Goal: Task Accomplishment & Management: Manage account settings

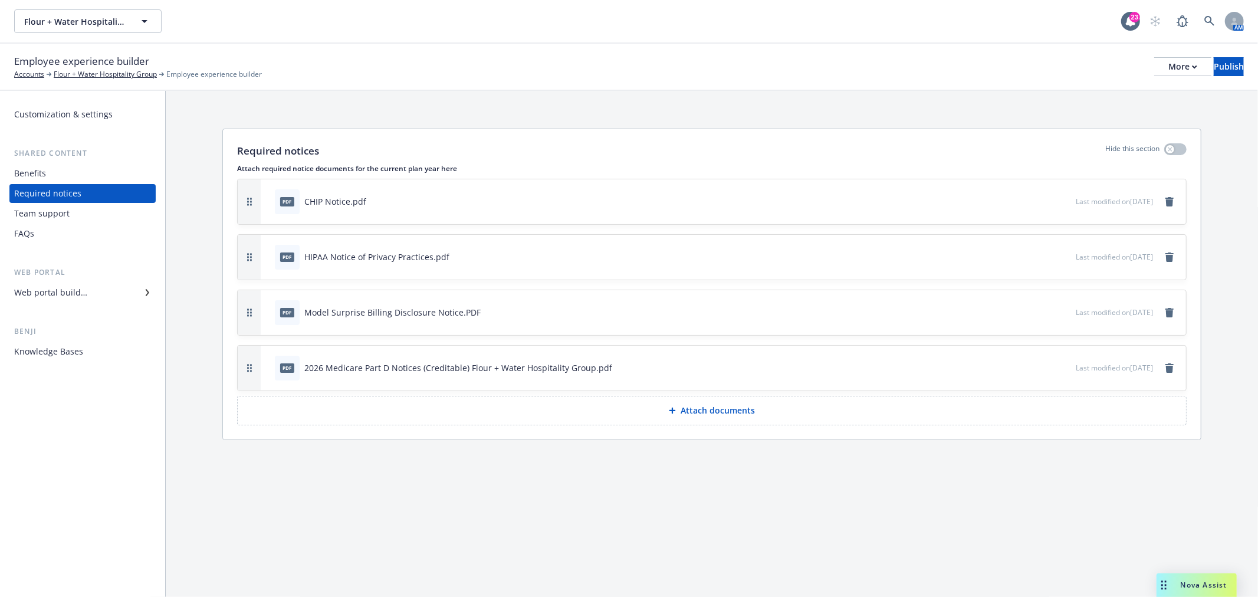
click at [62, 165] on div "Benefits" at bounding box center [82, 173] width 137 height 19
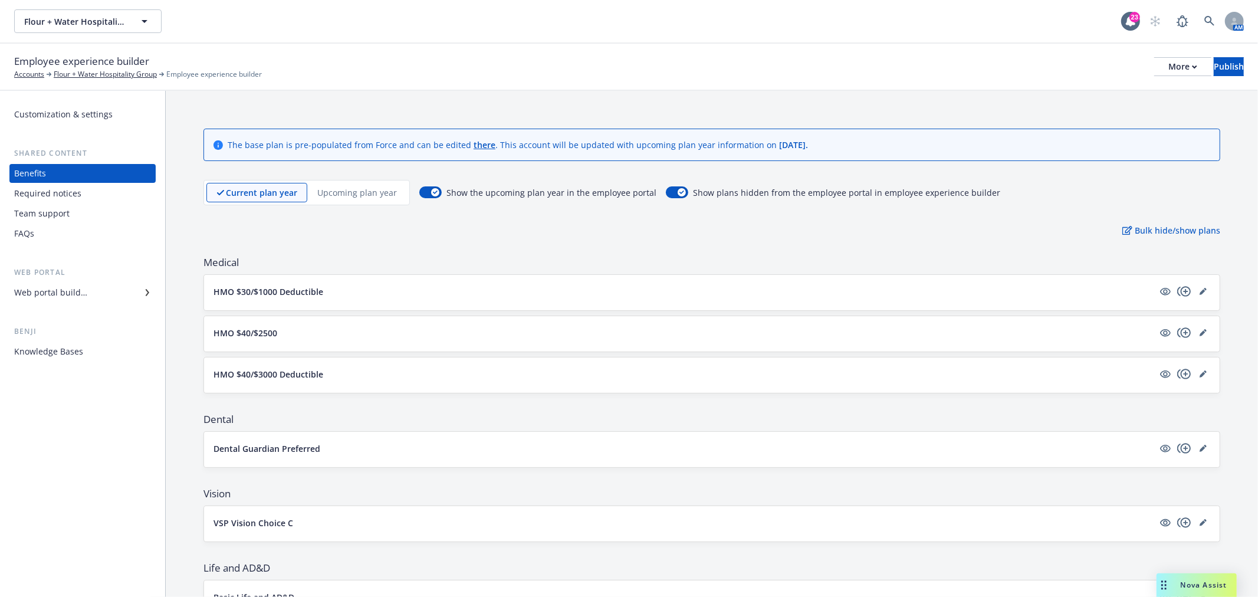
click at [359, 195] on p "Upcoming plan year" at bounding box center [357, 192] width 80 height 12
click at [1200, 288] on icon "editPencil" at bounding box center [1203, 291] width 7 height 7
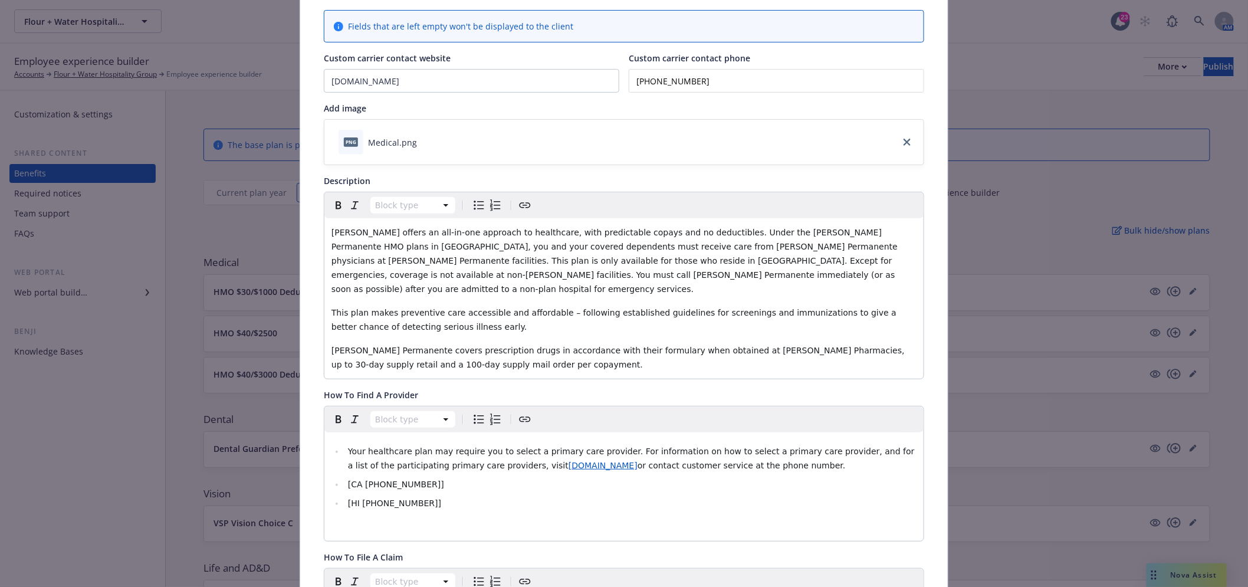
scroll to position [166, 0]
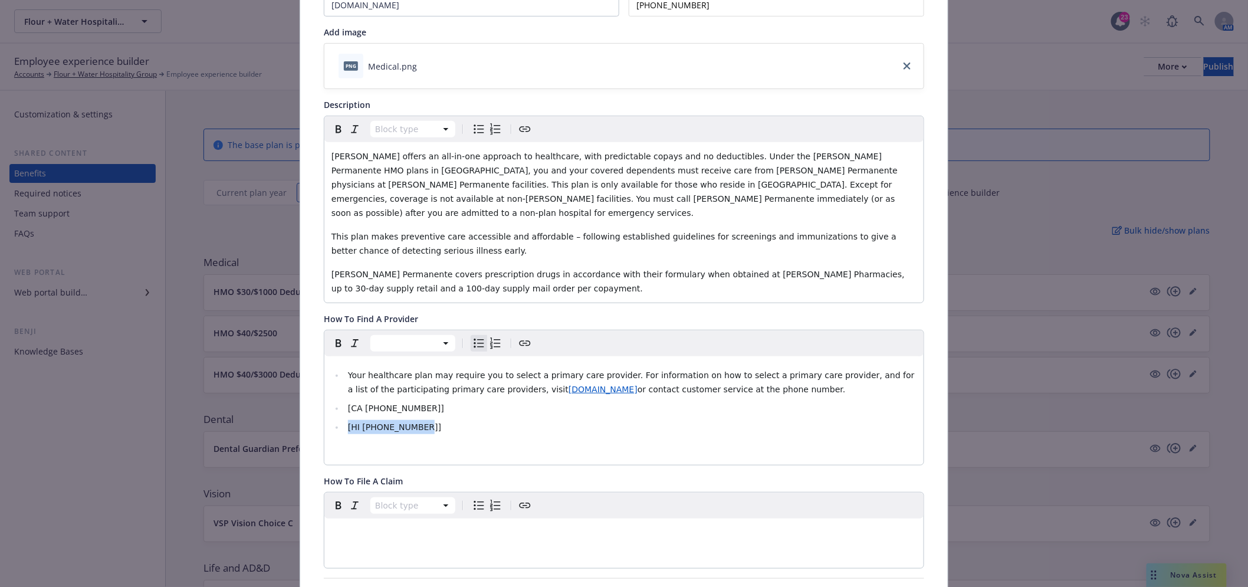
drag, startPoint x: 534, startPoint y: 413, endPoint x: 332, endPoint y: 416, distance: 202.4
click at [345, 420] on li "[HI [PHONE_NUMBER]]" at bounding box center [631, 427] width 572 height 14
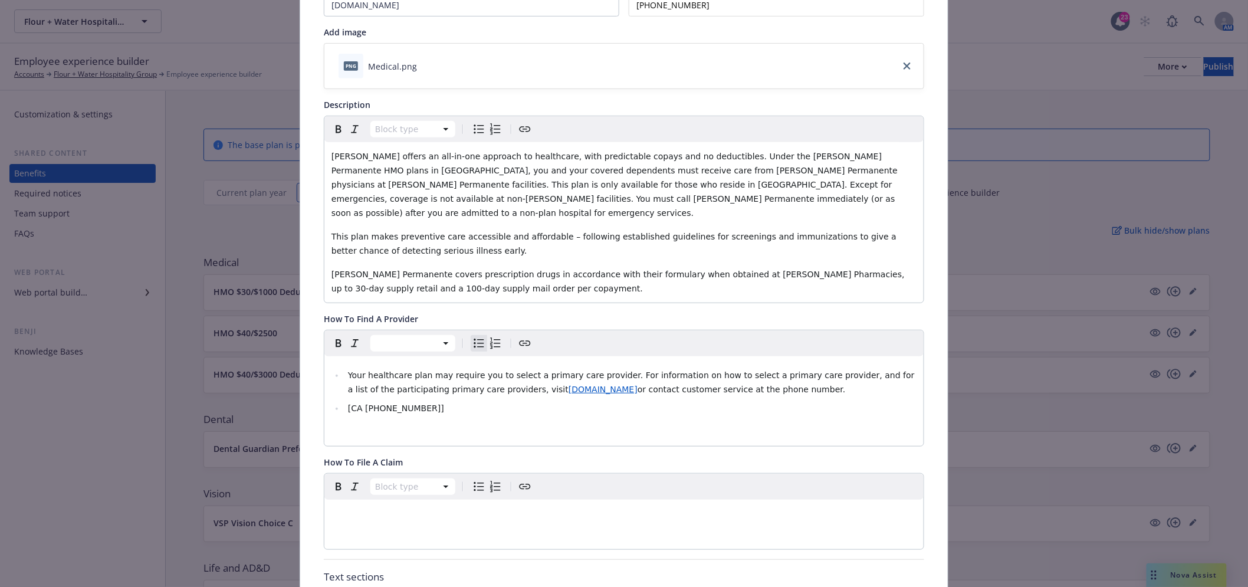
click at [449, 401] on li "[CA [PHONE_NUMBER]]" at bounding box center [631, 408] width 572 height 14
click at [363, 403] on span "[CA [PHONE_NUMBER]" at bounding box center [394, 407] width 93 height 9
click at [367, 403] on span "[CA [PHONE_NUMBER]" at bounding box center [394, 407] width 93 height 9
click at [348, 403] on span "[CA [PHONE_NUMBER]" at bounding box center [394, 407] width 93 height 9
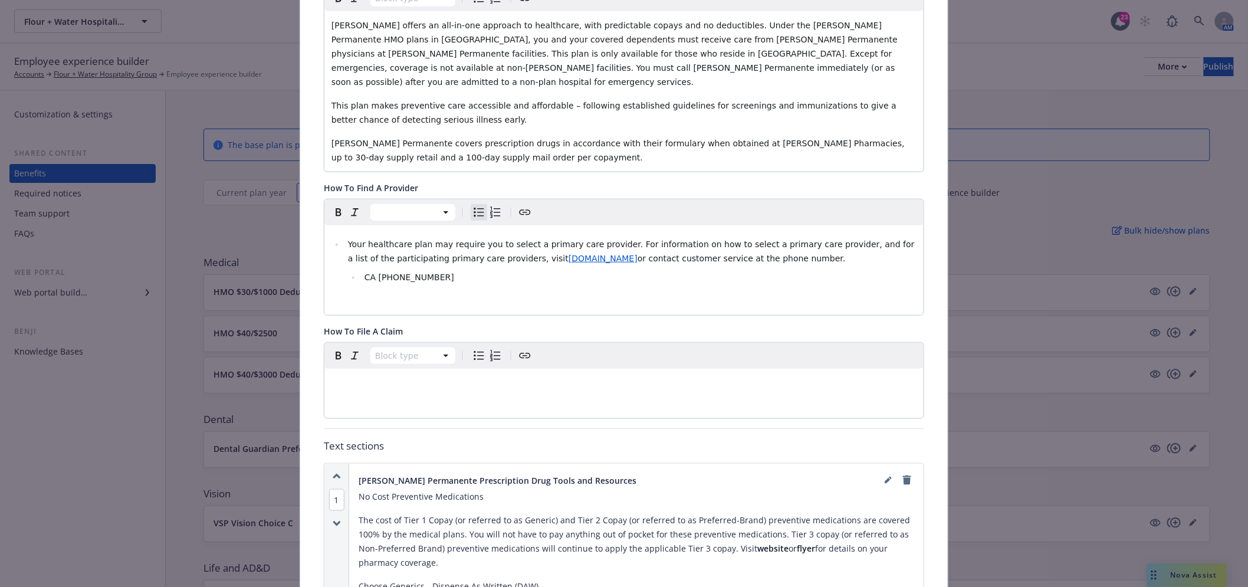
scroll to position [428, 0]
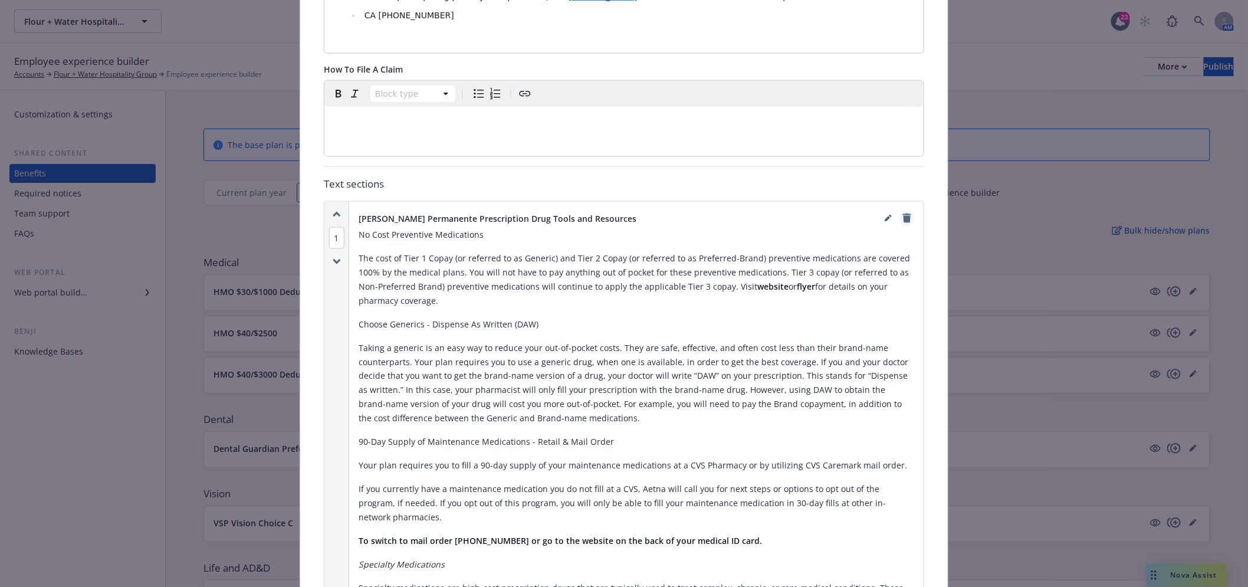
click at [905, 214] on icon "remove" at bounding box center [907, 218] width 8 height 9
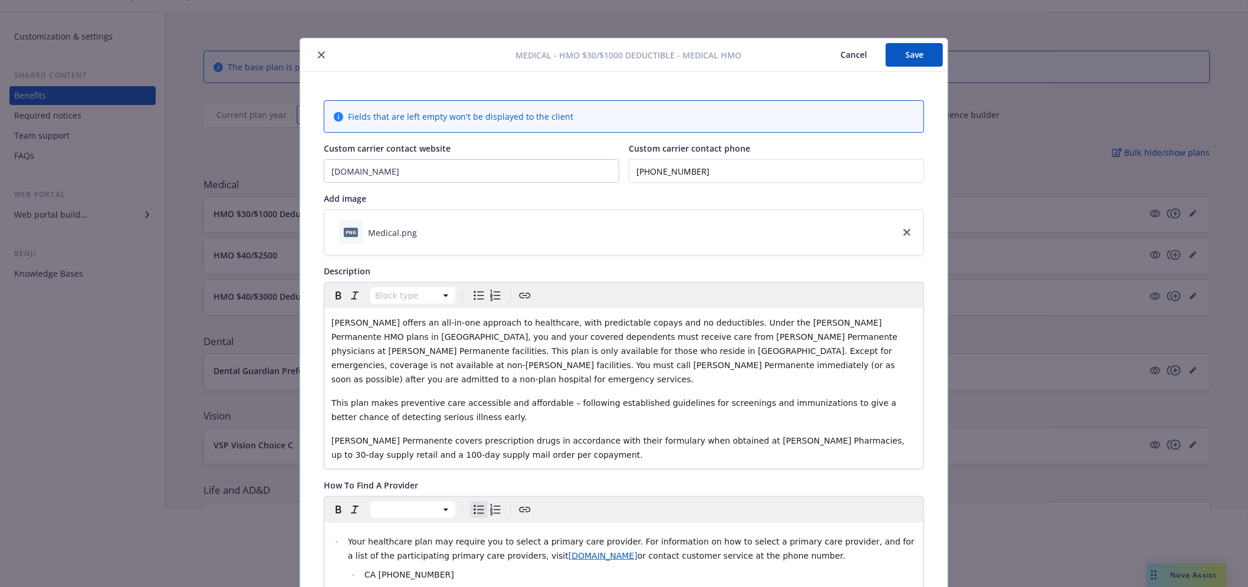
scroll to position [0, 0]
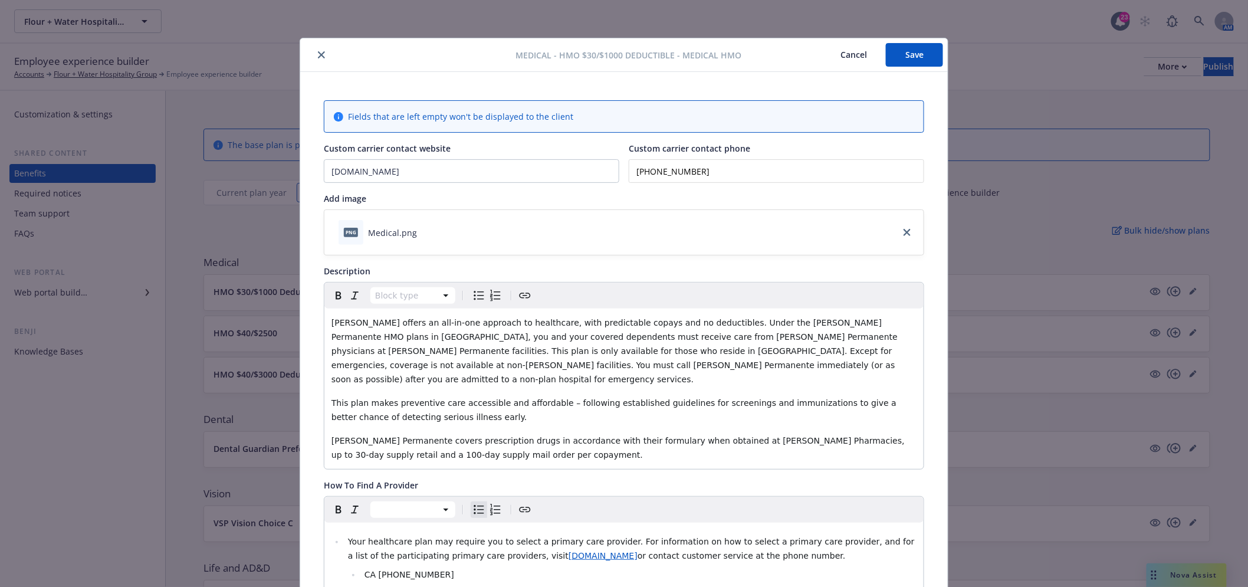
click at [890, 50] on button "Save" at bounding box center [914, 55] width 57 height 24
click at [318, 54] on icon "close" at bounding box center [321, 54] width 7 height 7
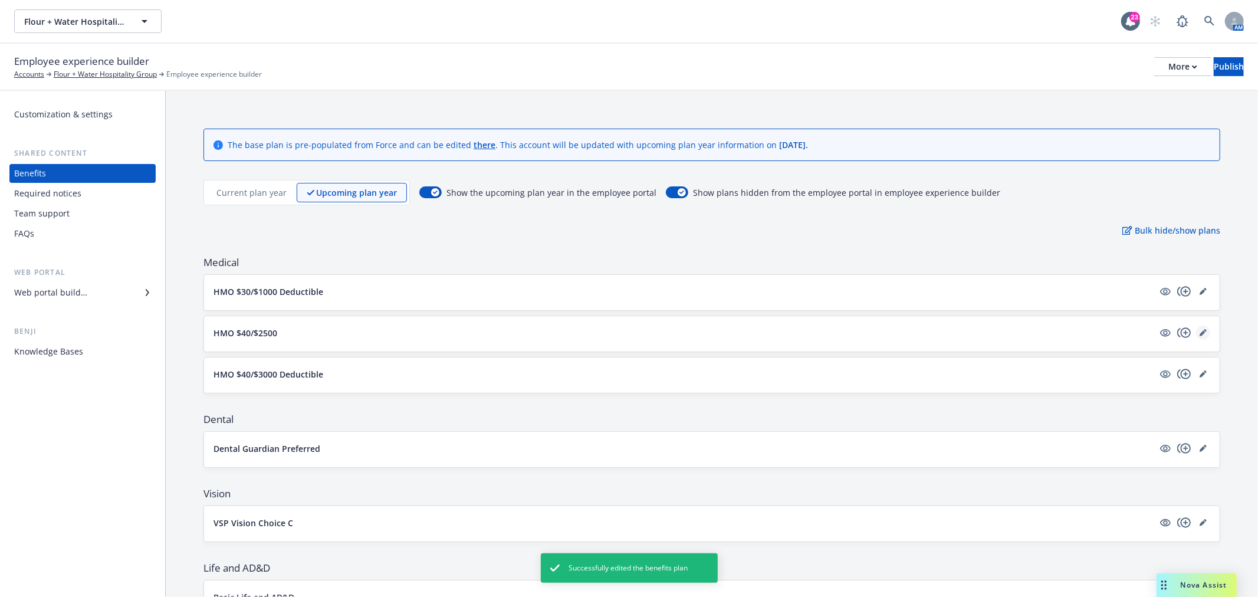
click at [1200, 333] on icon "editPencil" at bounding box center [1203, 332] width 7 height 7
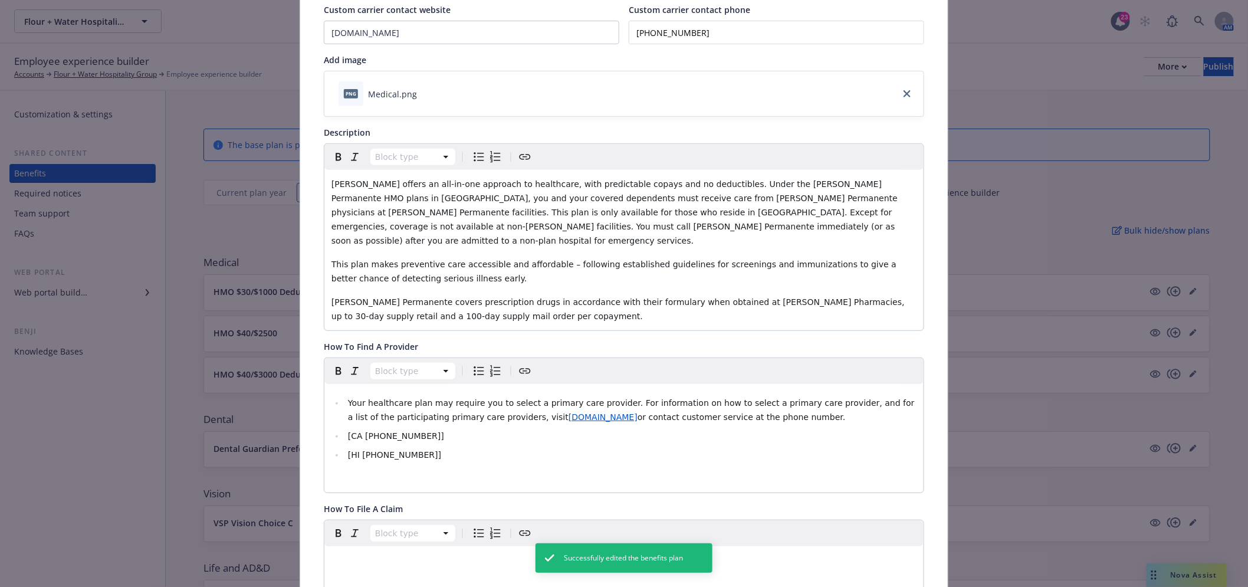
scroll to position [297, 0]
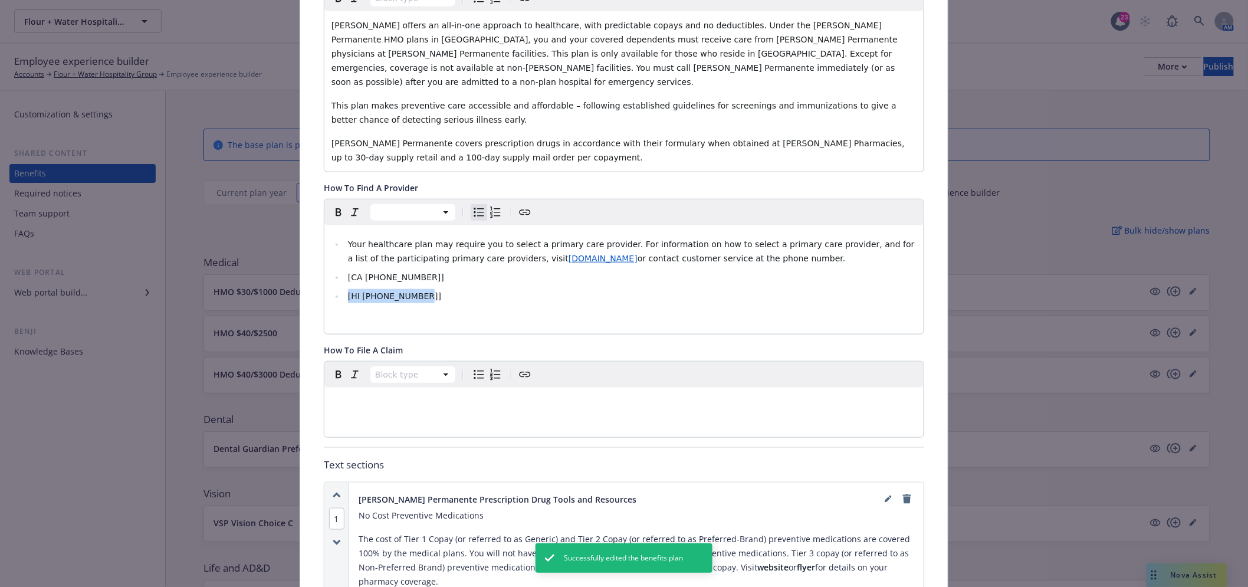
drag, startPoint x: 477, startPoint y: 281, endPoint x: 338, endPoint y: 285, distance: 138.7
click at [338, 285] on ul "Your healthcare plan may require you to select a primary care provider. For inf…" at bounding box center [624, 270] width 585 height 66
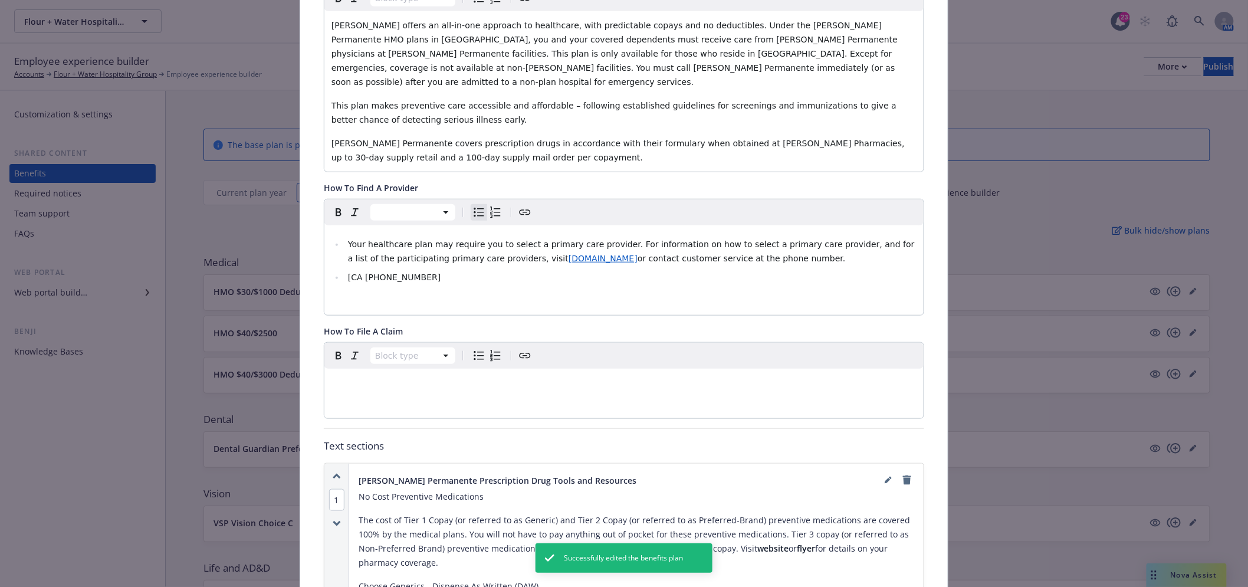
click at [364, 273] on span "[CA [PHONE_NUMBER]" at bounding box center [394, 277] width 93 height 9
click at [348, 273] on span "[CA [PHONE_NUMBER]" at bounding box center [394, 277] width 93 height 9
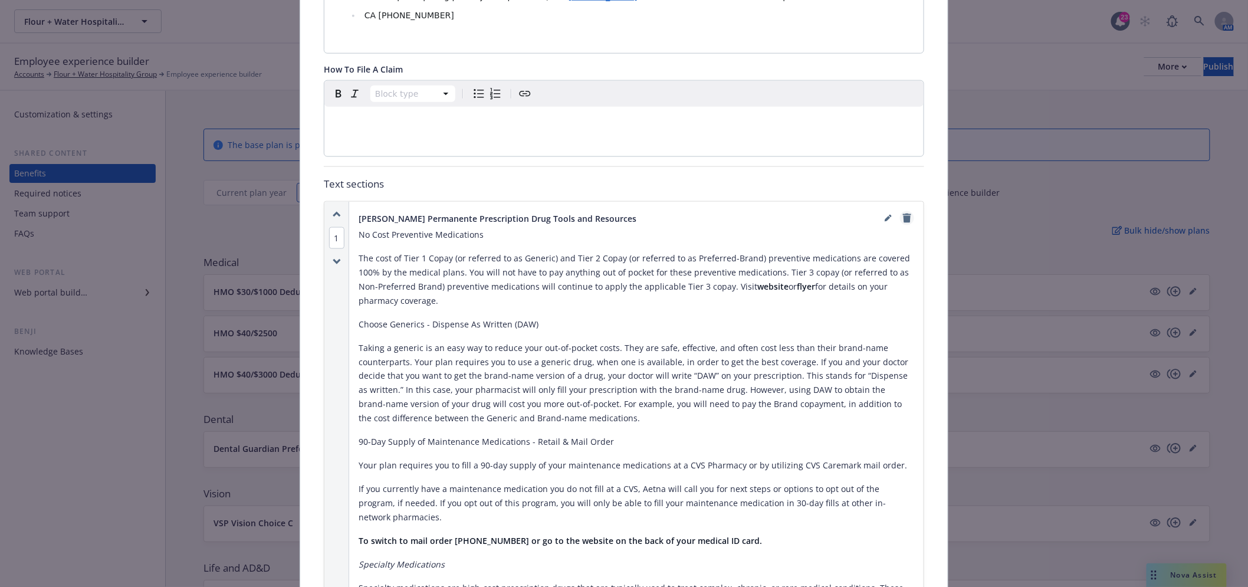
click at [903, 214] on icon "remove" at bounding box center [907, 218] width 8 height 9
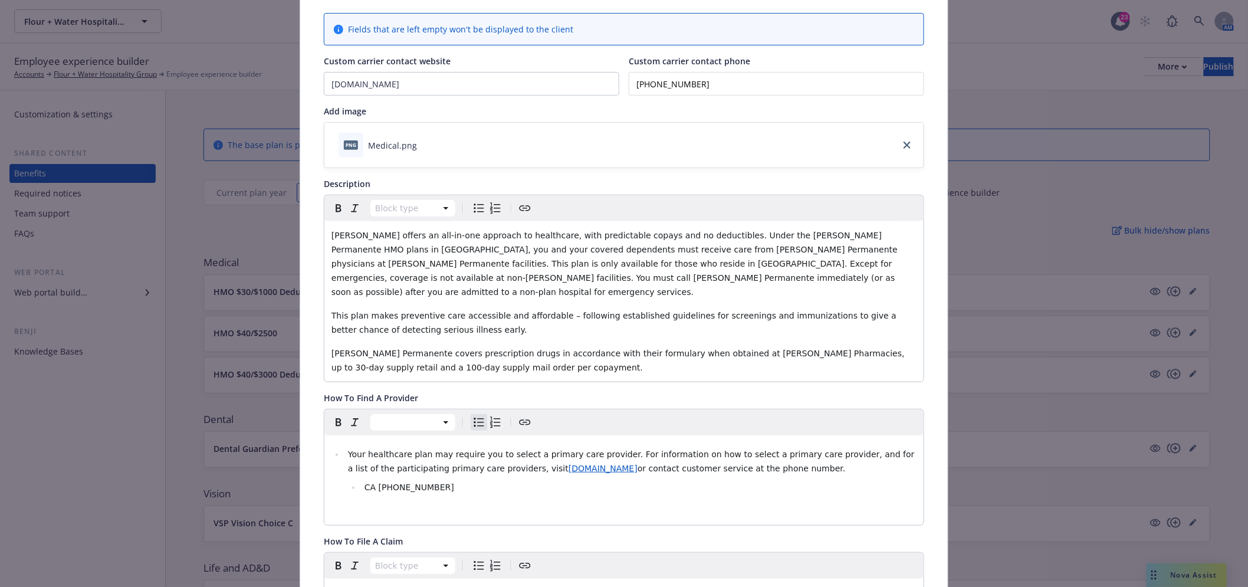
scroll to position [0, 0]
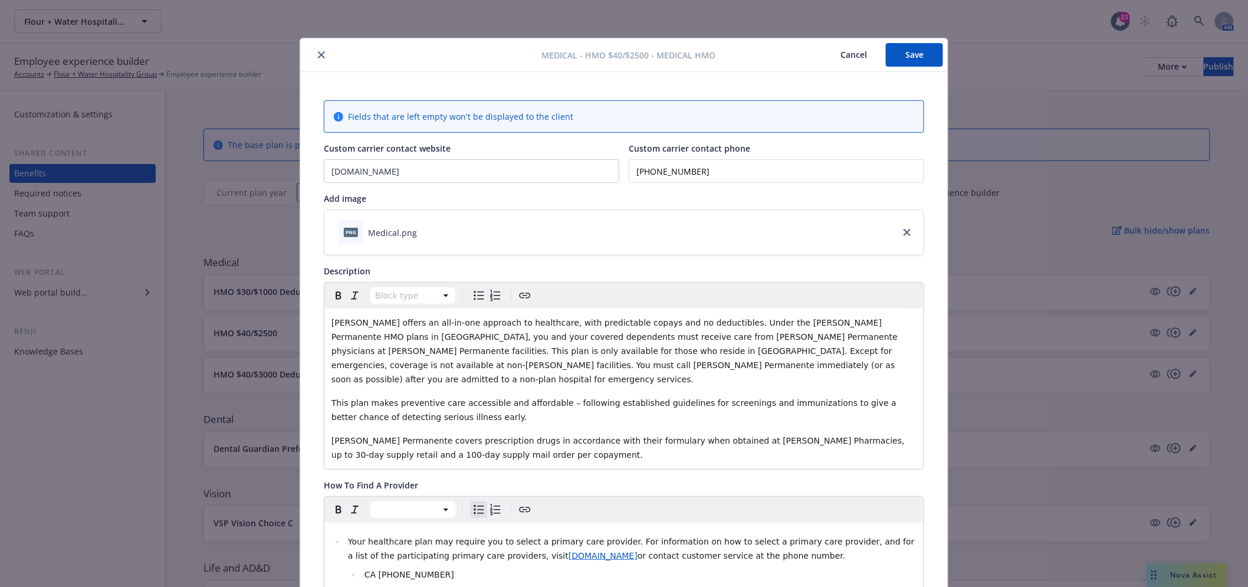
click at [918, 49] on button "Save" at bounding box center [914, 55] width 57 height 24
click at [318, 54] on icon "close" at bounding box center [321, 54] width 7 height 7
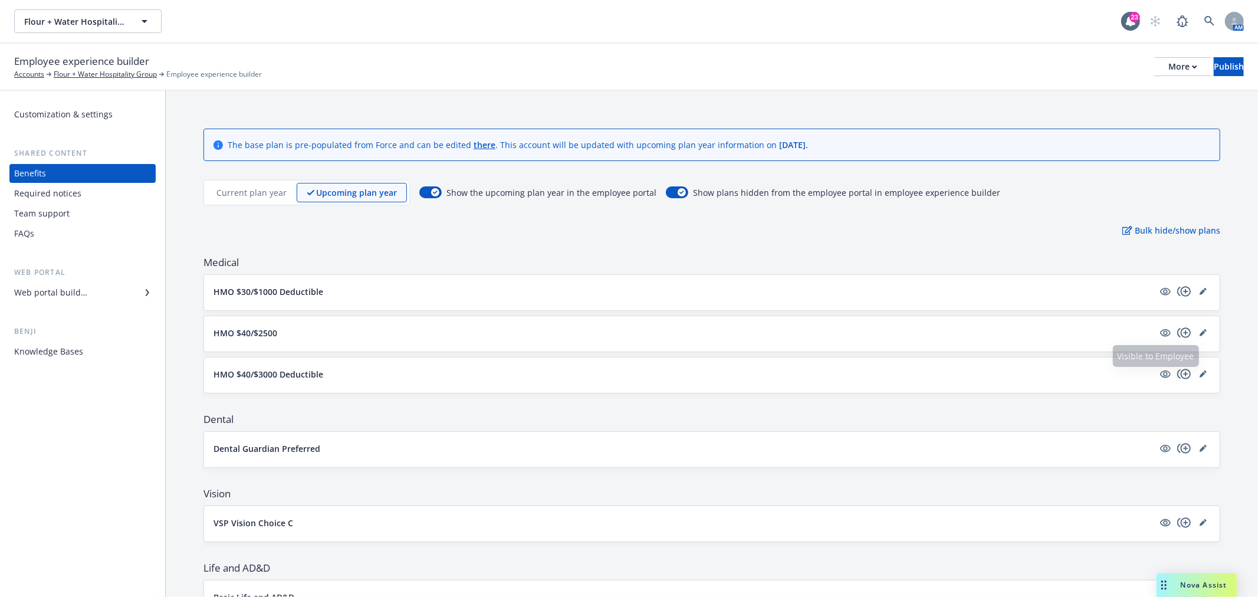
click at [1202, 376] on div "HMO $40/$3000 Deductible" at bounding box center [712, 374] width 1016 height 35
click at [1199, 375] on link "editPencil" at bounding box center [1203, 374] width 14 height 14
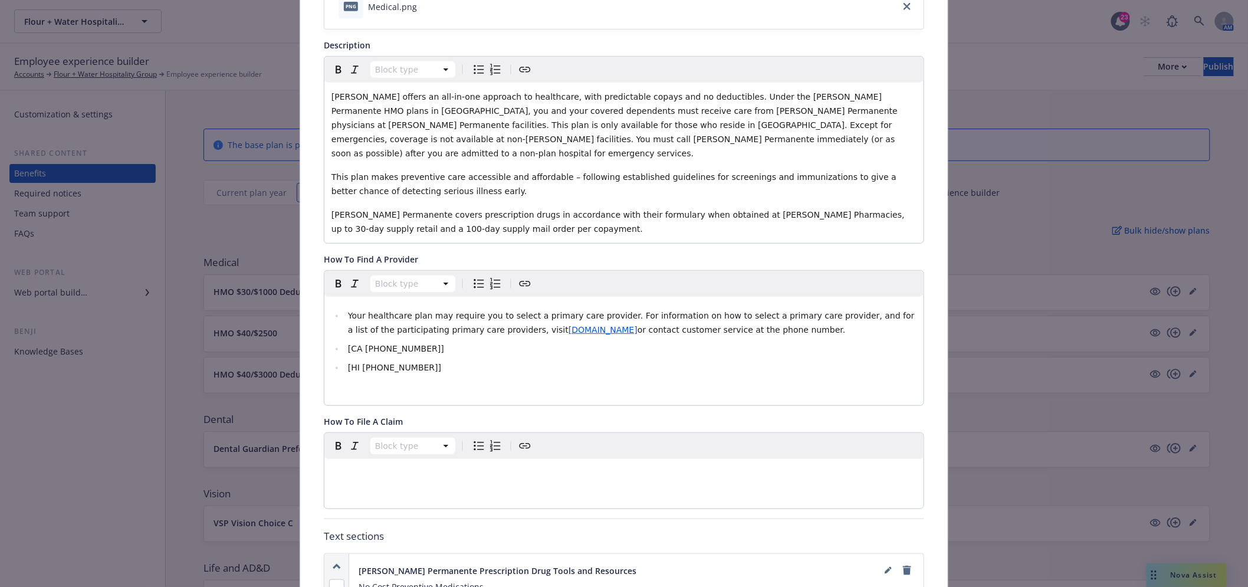
scroll to position [232, 0]
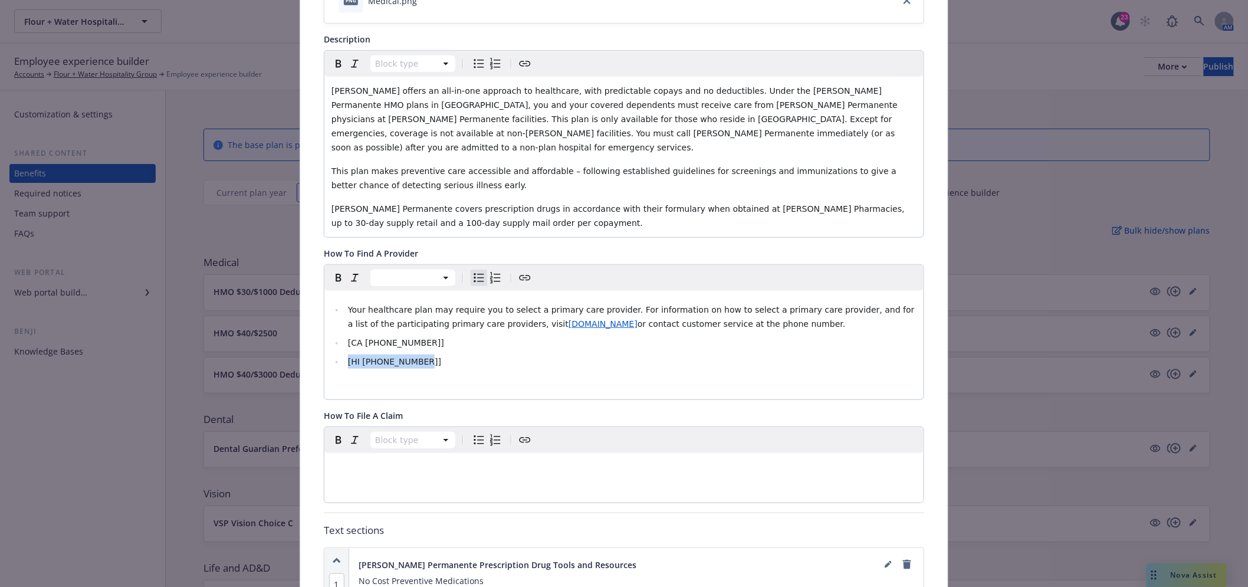
drag, startPoint x: 454, startPoint y: 339, endPoint x: 315, endPoint y: 340, distance: 139.2
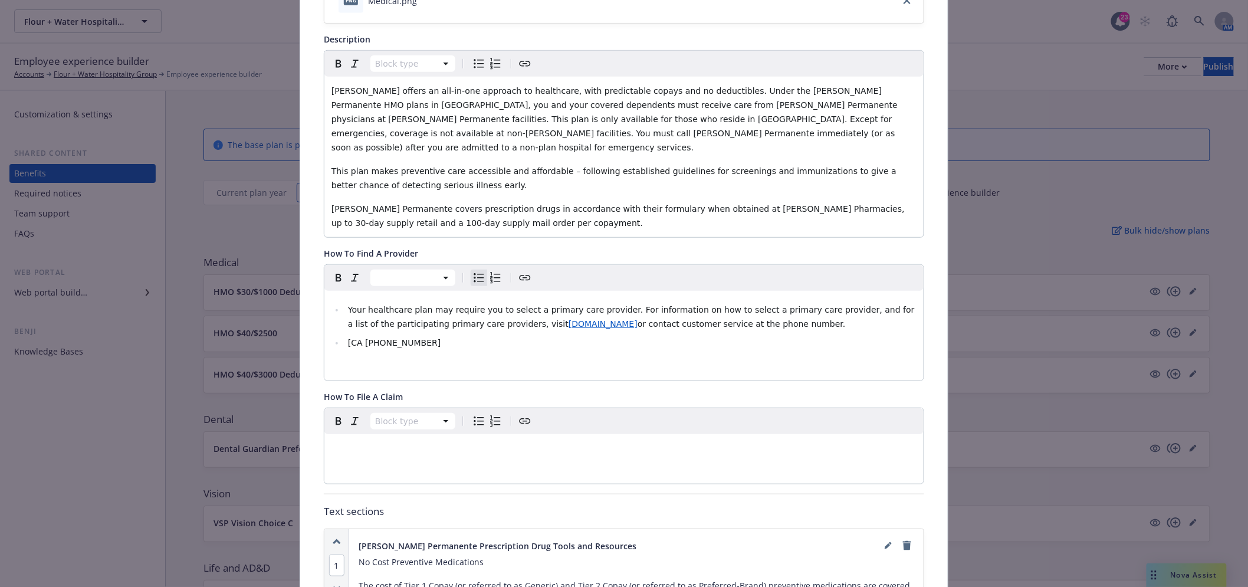
click at [368, 338] on span "[CA [PHONE_NUMBER]" at bounding box center [394, 342] width 93 height 9
click at [348, 338] on span "[CA [PHONE_NUMBER]" at bounding box center [394, 342] width 93 height 9
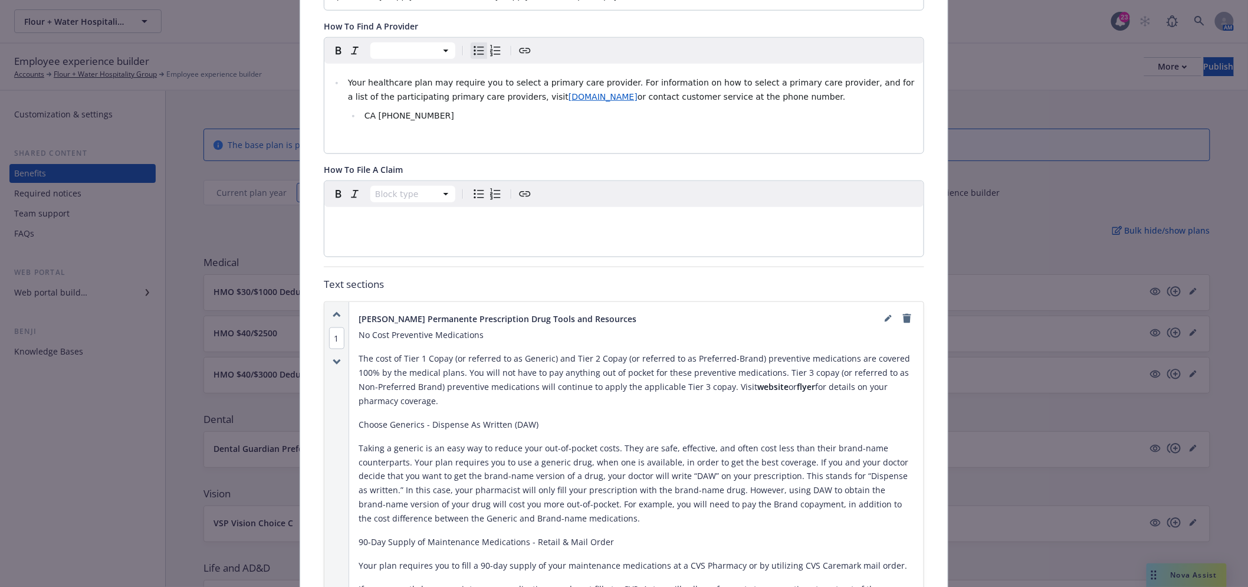
scroll to position [494, 0]
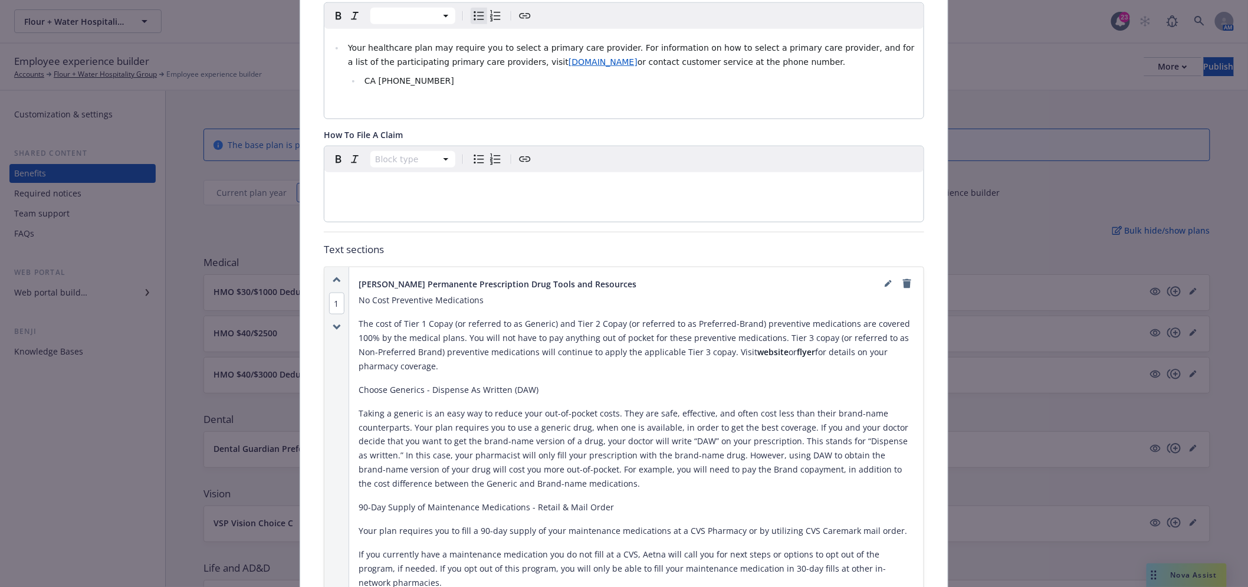
click at [901, 277] on link "remove" at bounding box center [907, 284] width 14 height 14
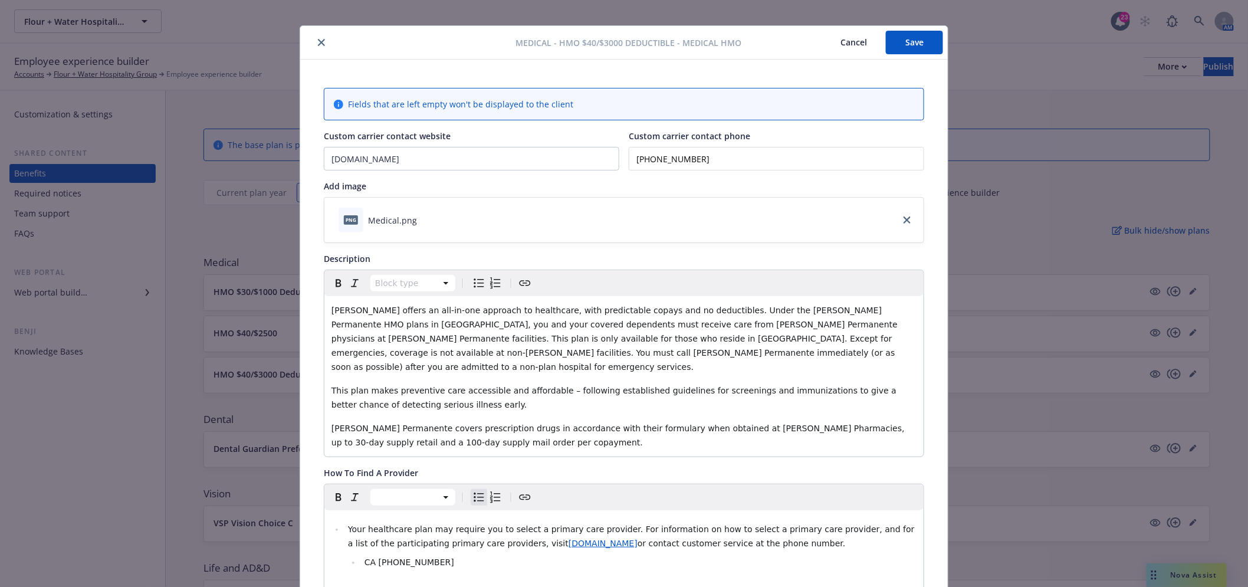
scroll to position [0, 0]
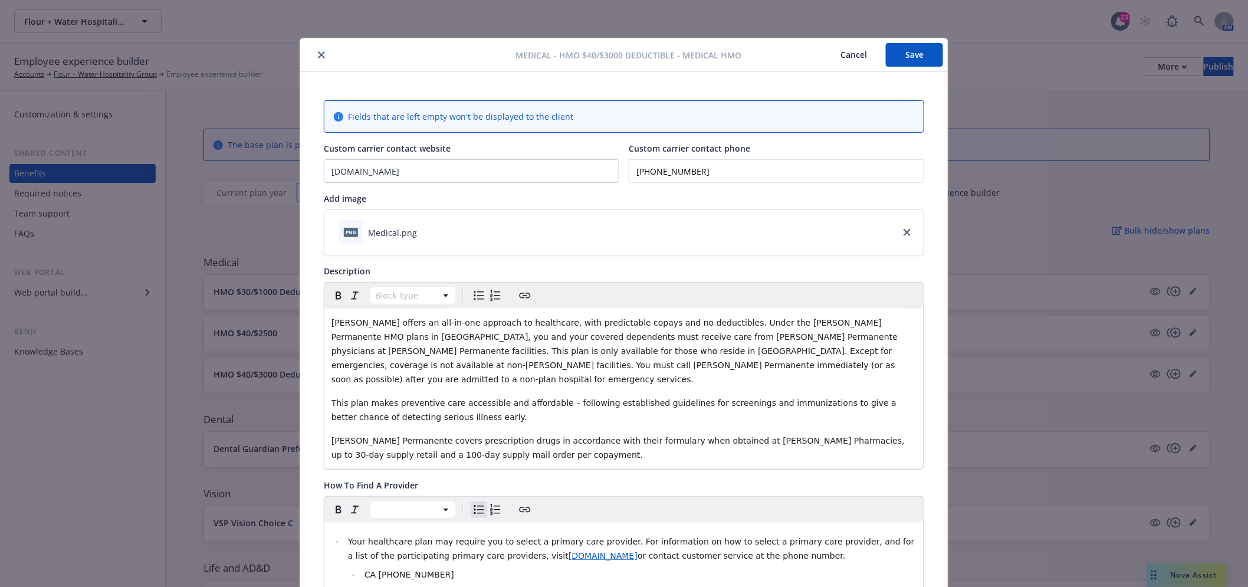
click at [913, 46] on button "Save" at bounding box center [914, 55] width 57 height 24
click at [318, 55] on icon "close" at bounding box center [321, 54] width 7 height 7
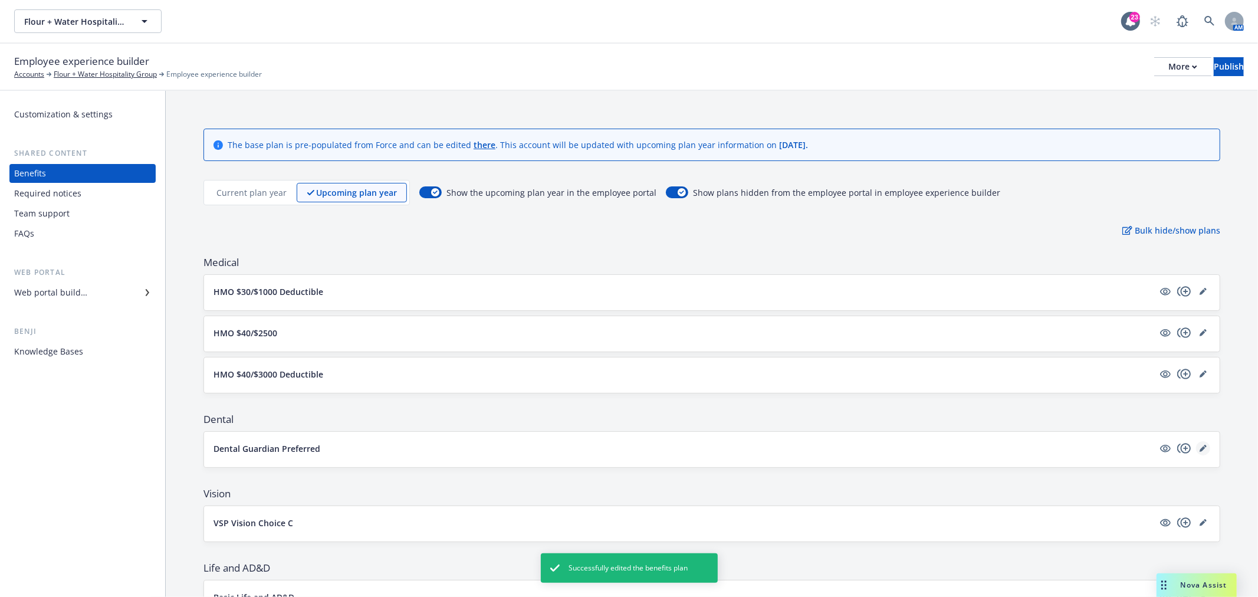
click at [1200, 448] on icon "editPencil" at bounding box center [1203, 448] width 7 height 7
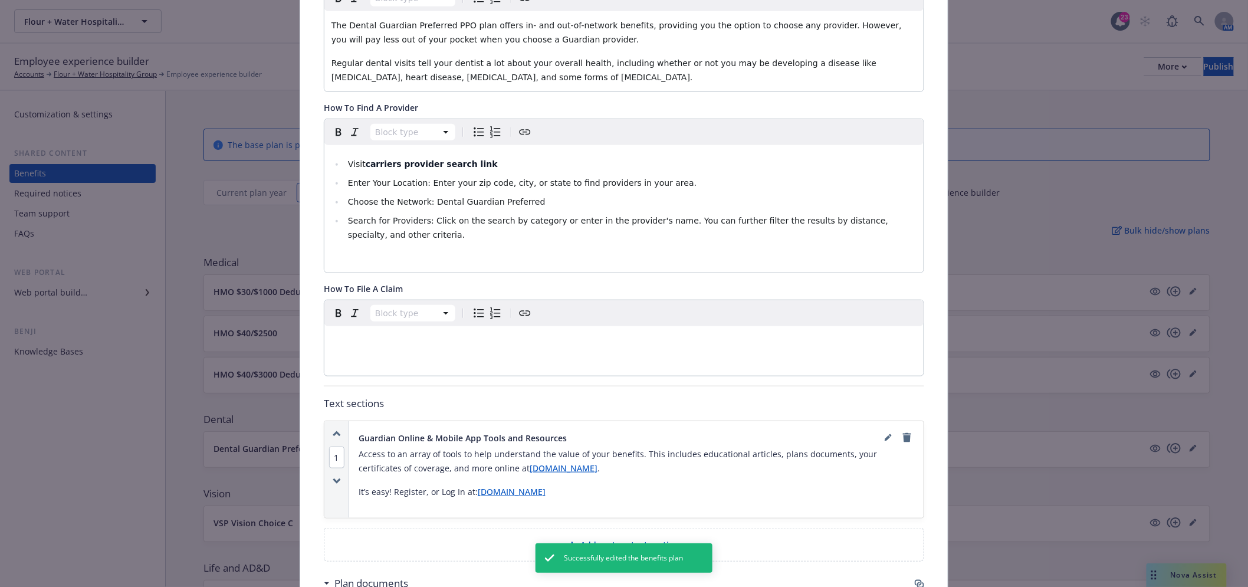
scroll to position [232, 0]
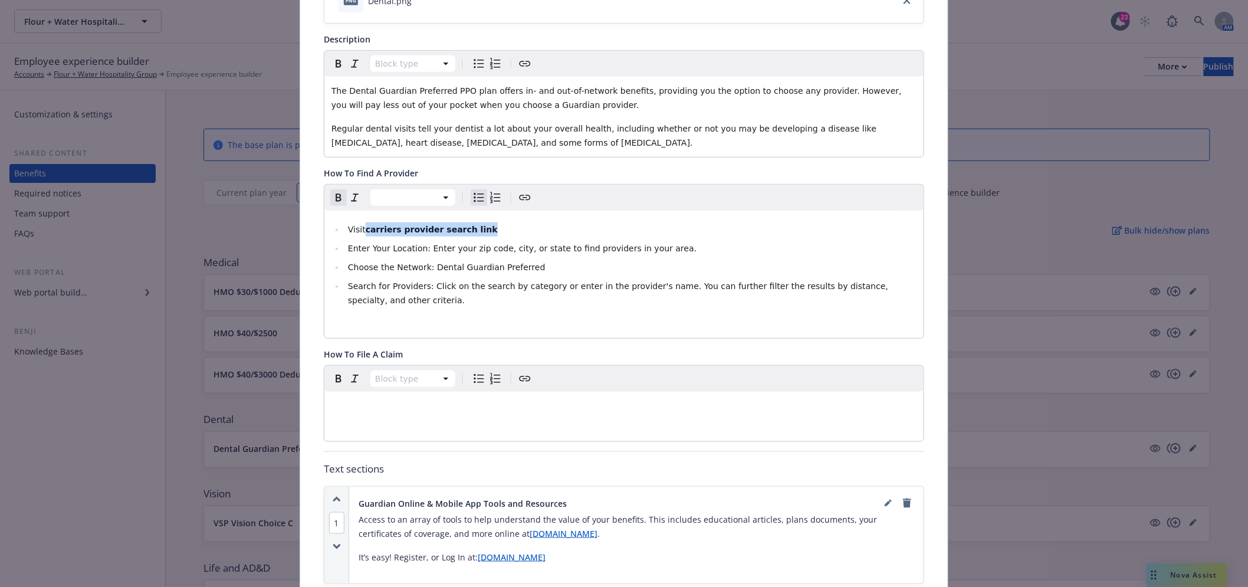
drag, startPoint x: 496, startPoint y: 224, endPoint x: 363, endPoint y: 234, distance: 133.7
click at [363, 234] on li "Visit carriers provider search link" at bounding box center [631, 229] width 572 height 14
drag, startPoint x: 501, startPoint y: 232, endPoint x: 363, endPoint y: 233, distance: 138.6
click at [363, 233] on li "Visit Guardian Provider Search" at bounding box center [631, 229] width 572 height 14
click at [522, 240] on ul "Visit Guardian Provider Search Enter Your Location: Enter your zip code, city, …" at bounding box center [624, 264] width 585 height 85
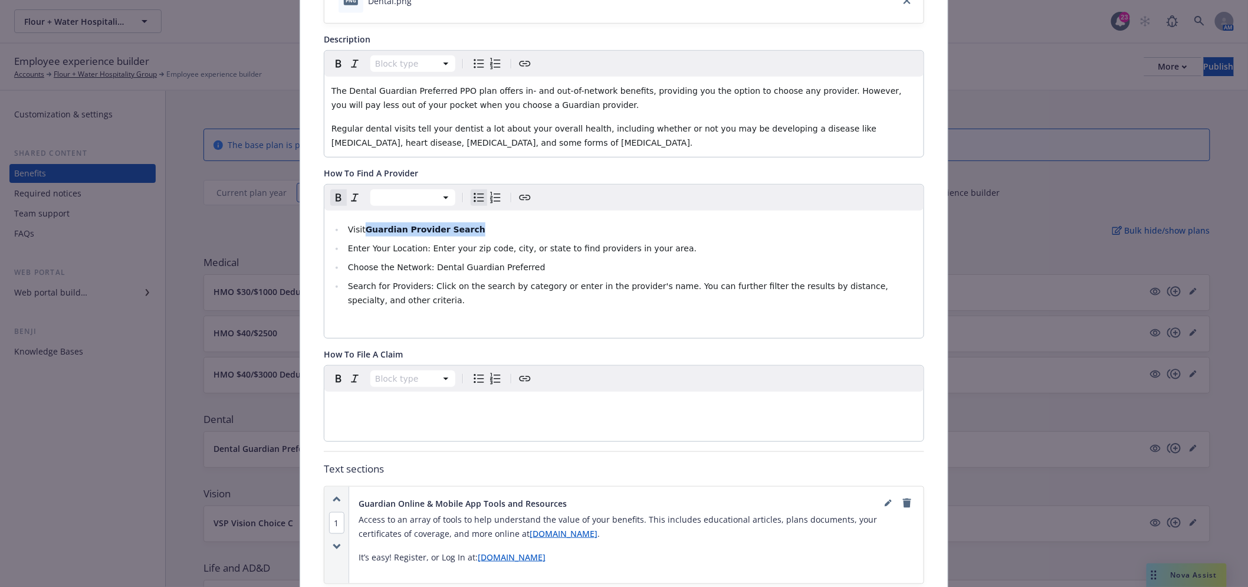
drag, startPoint x: 473, startPoint y: 221, endPoint x: 361, endPoint y: 229, distance: 111.8
click at [361, 229] on div "Visit Guardian Provider Search Enter Your Location: Enter your zip code, city, …" at bounding box center [623, 274] width 599 height 127
click at [518, 193] on icon "Create link" at bounding box center [525, 198] width 14 height 14
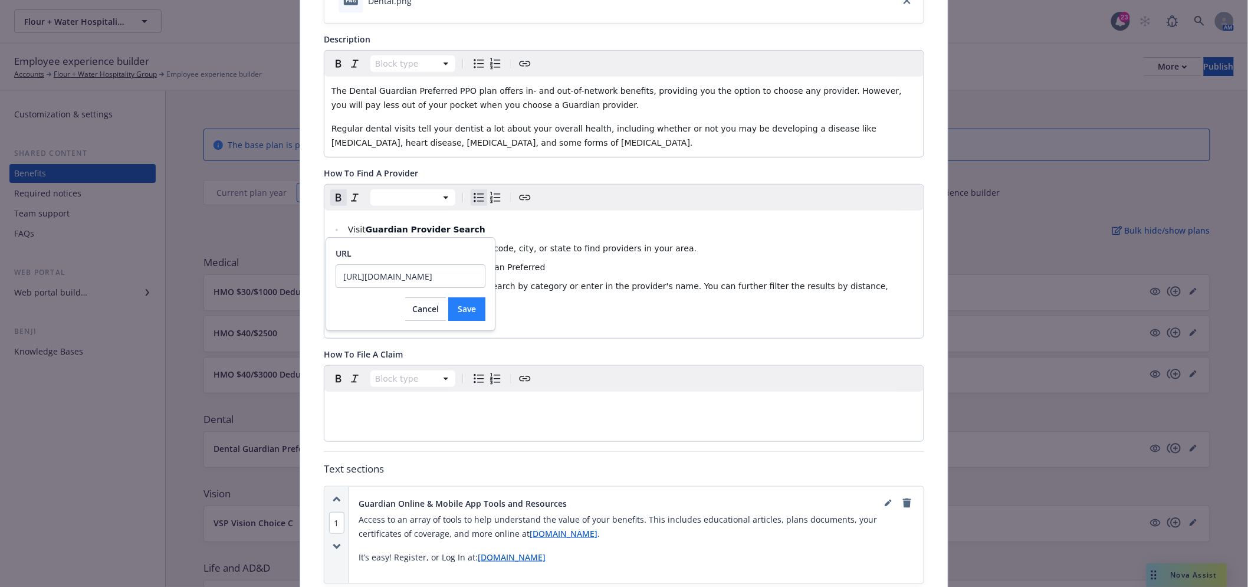
scroll to position [0, 54]
type input "[URL][DOMAIN_NAME]"
click at [467, 304] on span "Save" at bounding box center [467, 308] width 18 height 11
click at [527, 339] on div "Fields that are left empty won't be displayed to the client Custom carrier cont…" at bounding box center [624, 366] width 601 height 996
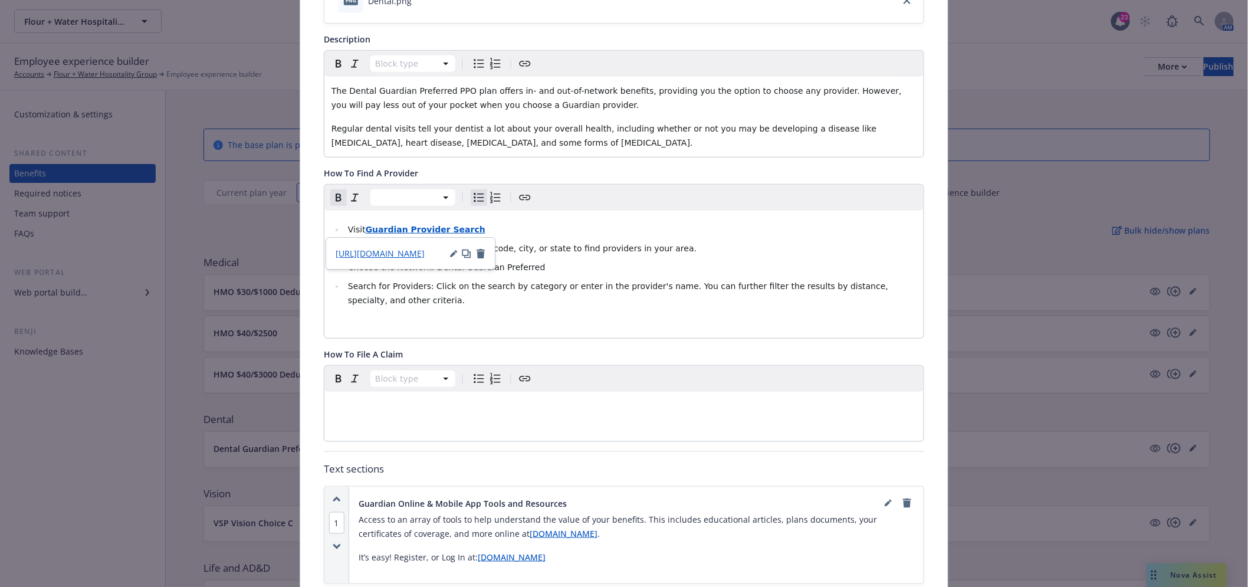
click at [586, 303] on li "Search for Providers: Click on the search by category or enter in the provider'…" at bounding box center [631, 293] width 572 height 28
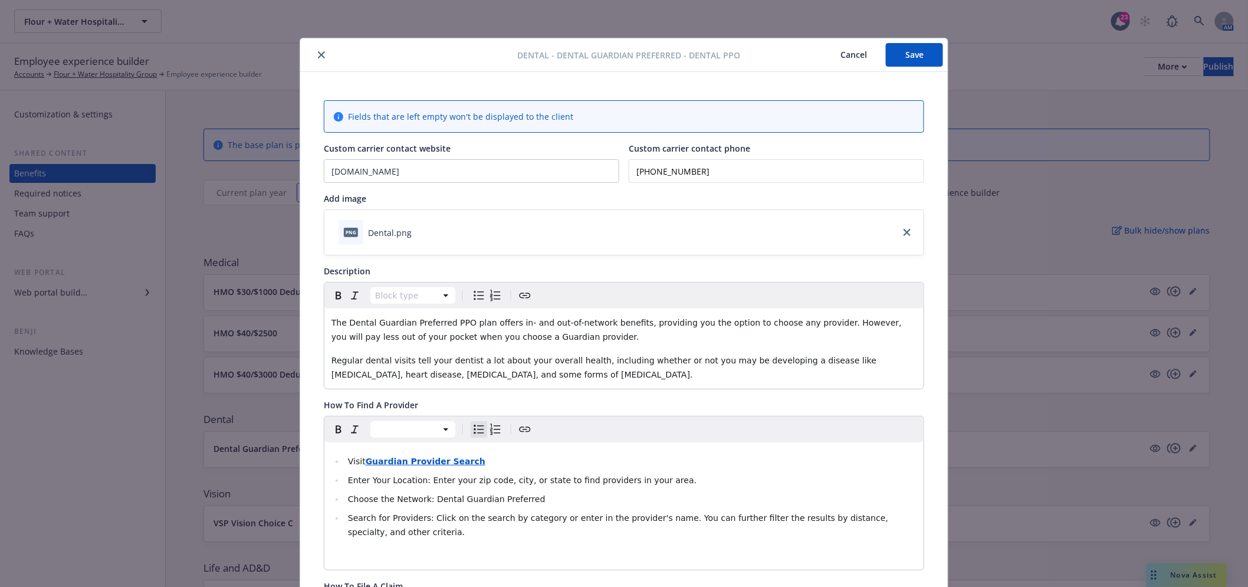
click at [927, 54] on button "Save" at bounding box center [914, 55] width 57 height 24
click at [329, 57] on div at bounding box center [411, 55] width 212 height 14
click at [318, 57] on icon "close" at bounding box center [321, 54] width 7 height 7
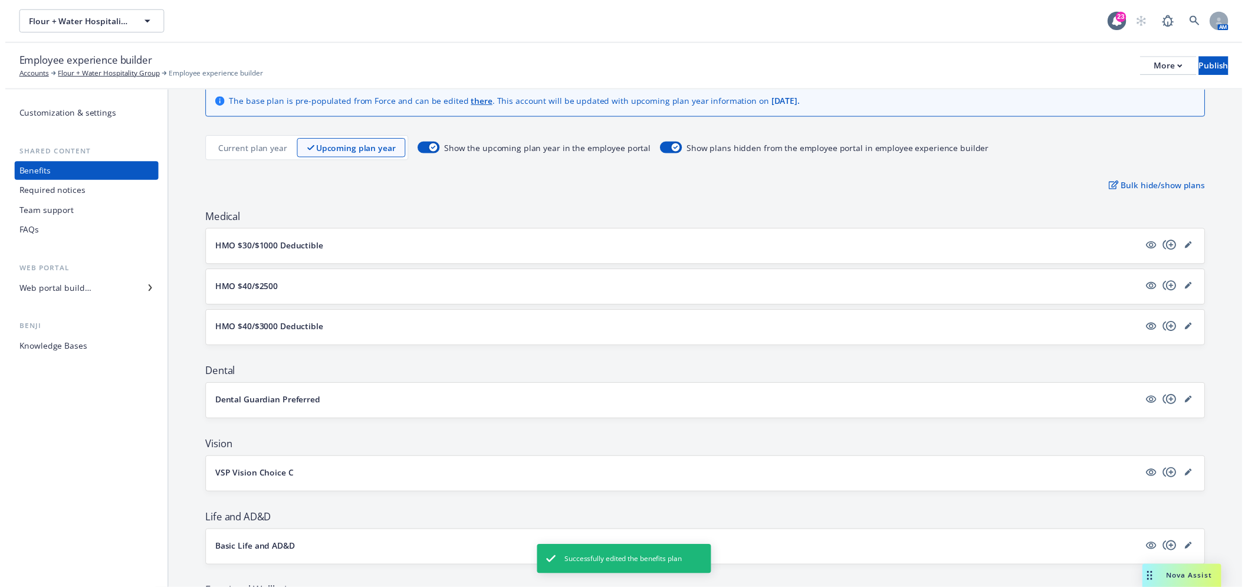
scroll to position [131, 0]
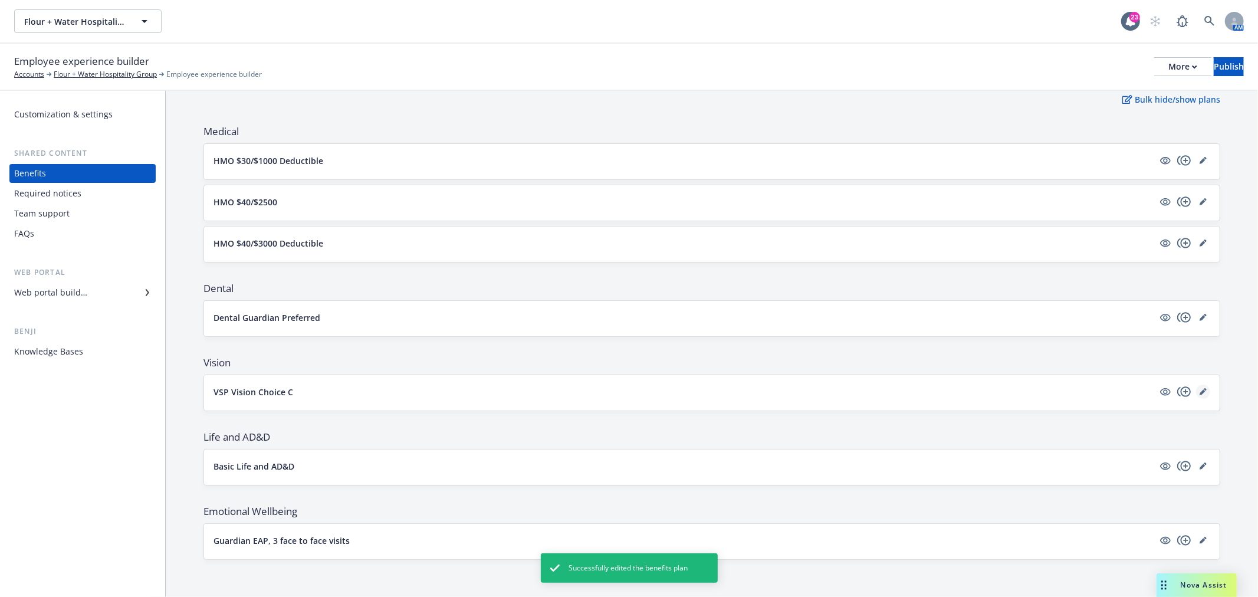
click at [1200, 392] on icon "editPencil" at bounding box center [1203, 392] width 6 height 6
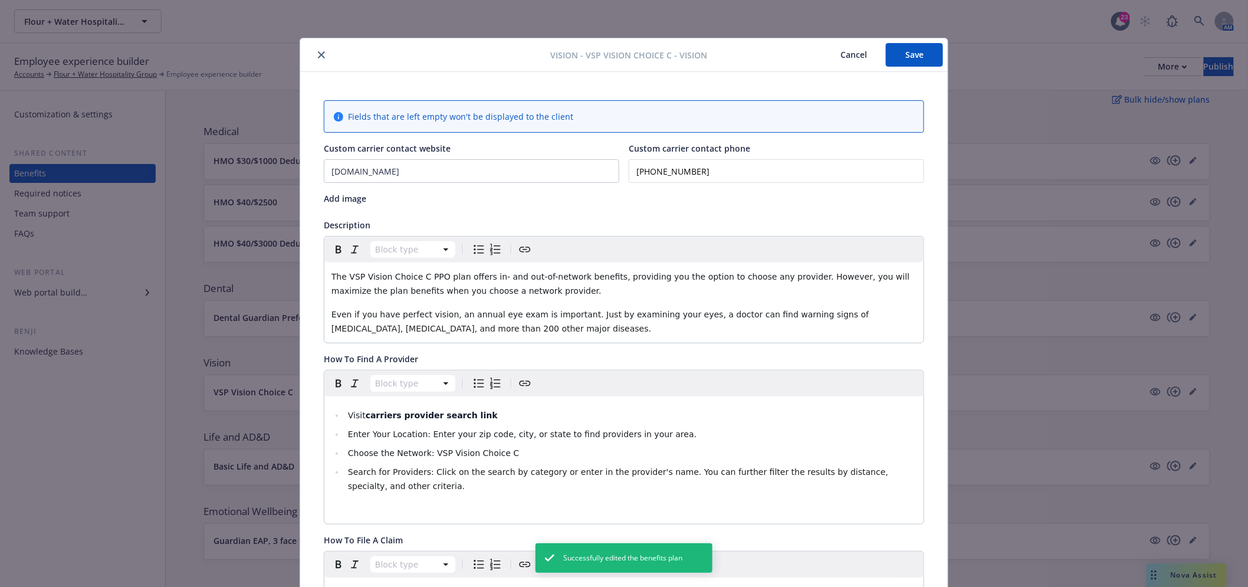
scroll to position [35, 0]
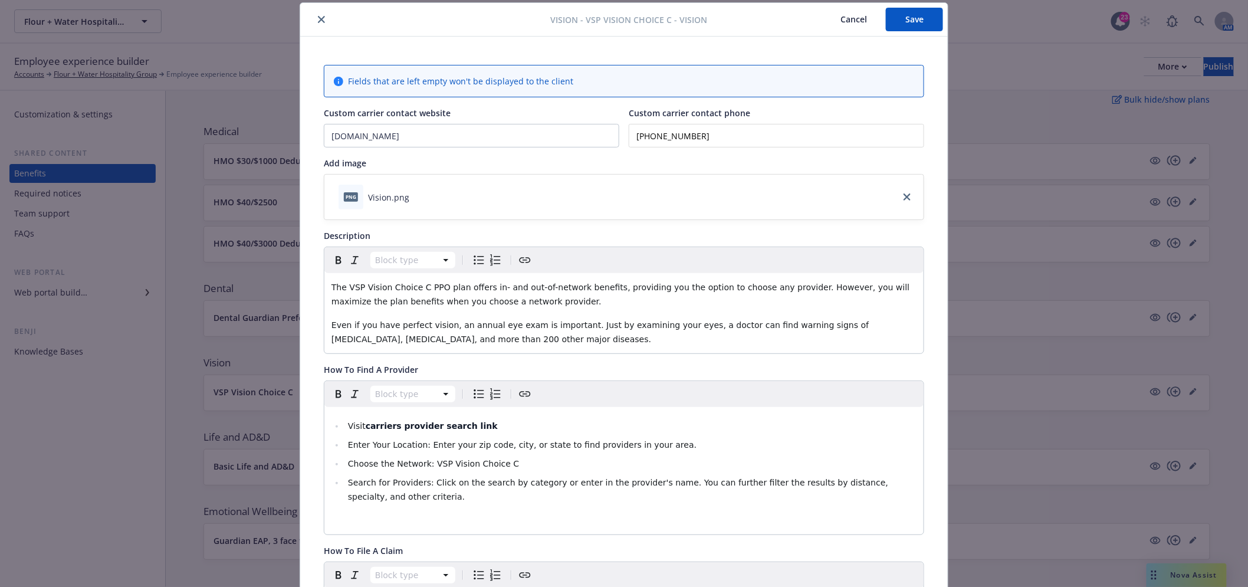
click at [494, 425] on li "Visit carriers provider search link" at bounding box center [631, 426] width 572 height 14
drag, startPoint x: 486, startPoint y: 425, endPoint x: 362, endPoint y: 431, distance: 124.0
click at [362, 431] on li "Visit carriers provider search link" at bounding box center [631, 426] width 572 height 14
drag, startPoint x: 507, startPoint y: 425, endPoint x: 361, endPoint y: 422, distance: 146.3
click at [361, 422] on li "Visit VSP Network Search" at bounding box center [631, 426] width 572 height 14
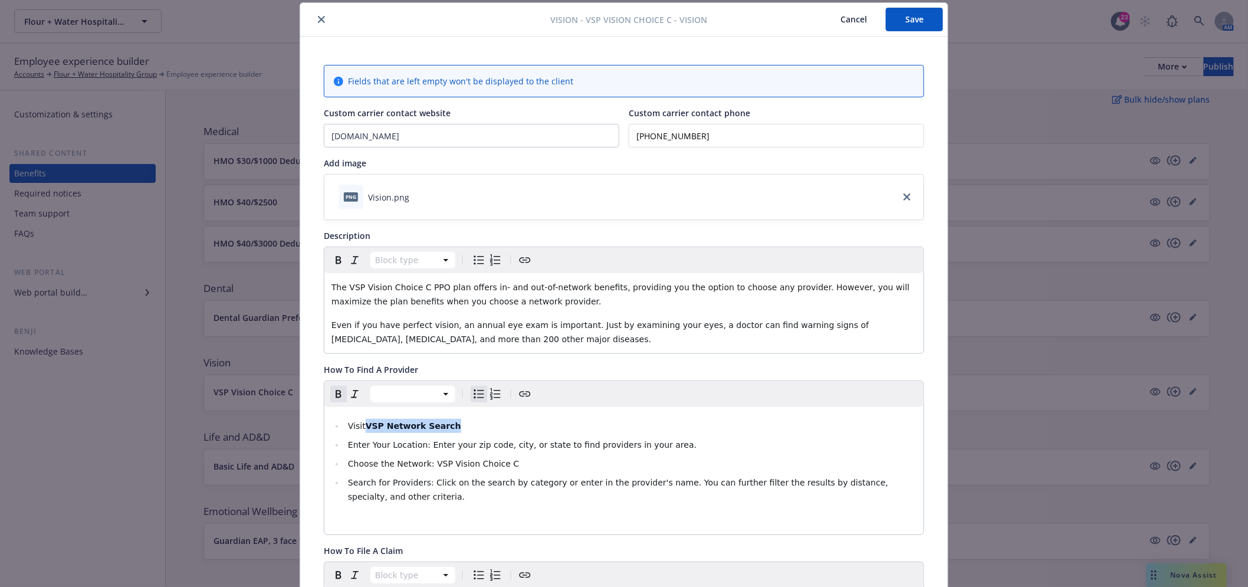
click at [518, 393] on span "Create link" at bounding box center [525, 394] width 14 height 14
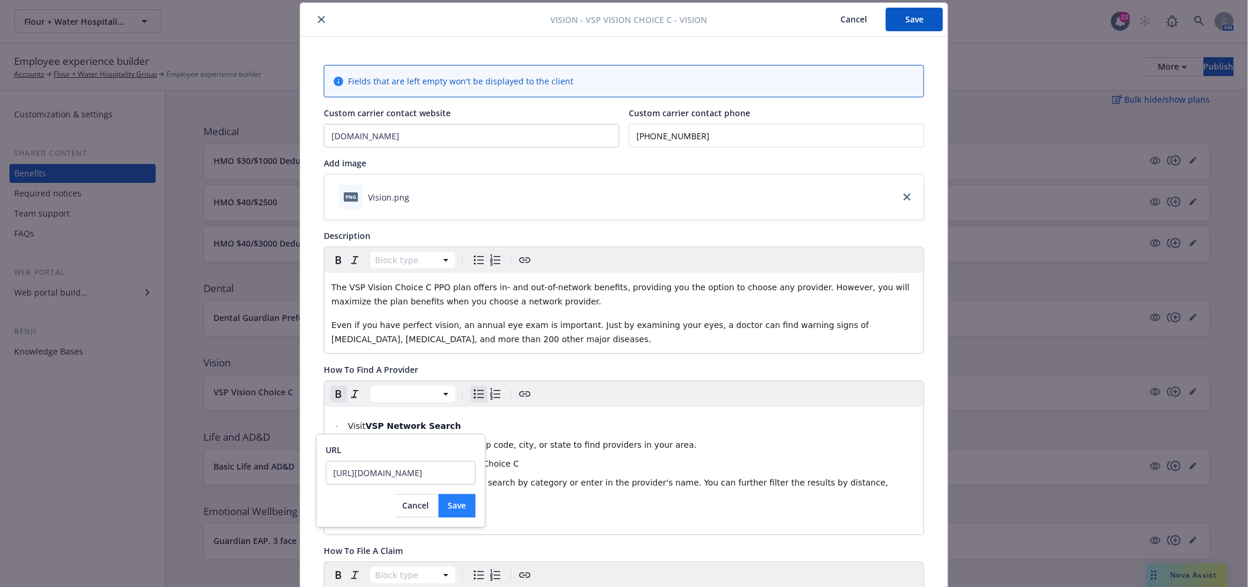
type input "[URL][DOMAIN_NAME]"
click at [452, 500] on span "Save" at bounding box center [457, 505] width 18 height 11
click at [593, 445] on span "Enter Your Location: Enter your zip code, city, or state to find providers in y…" at bounding box center [522, 444] width 349 height 9
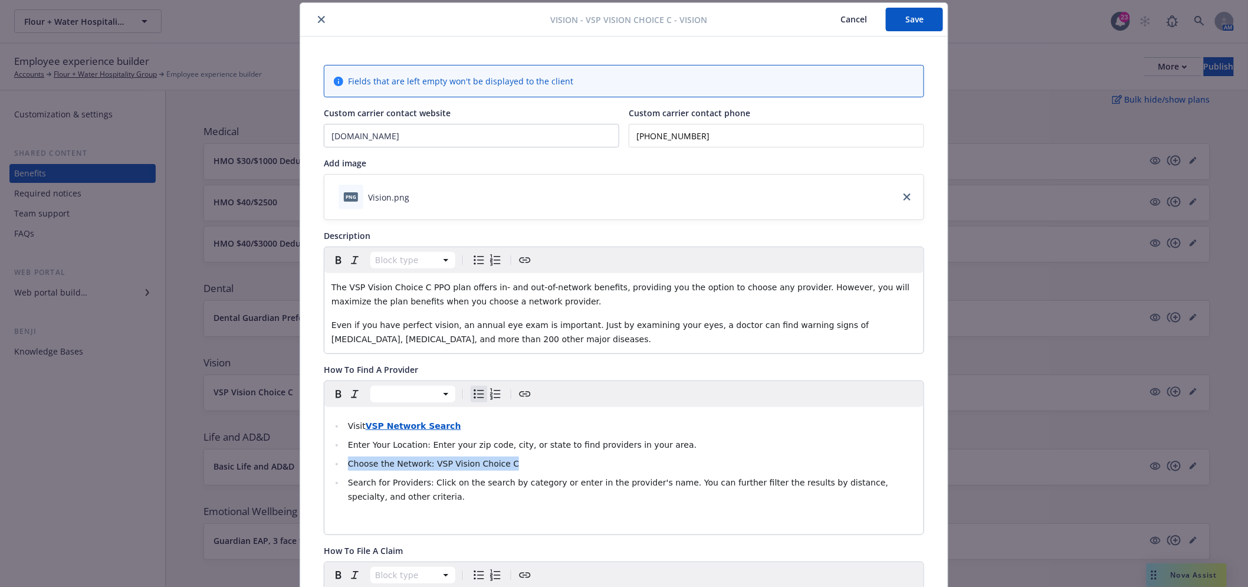
drag, startPoint x: 588, startPoint y: 458, endPoint x: 339, endPoint y: 464, distance: 249.0
click at [339, 464] on ul "Visit VSP Network Search Enter Your Location: Enter your zip code, city, or sta…" at bounding box center [624, 461] width 585 height 85
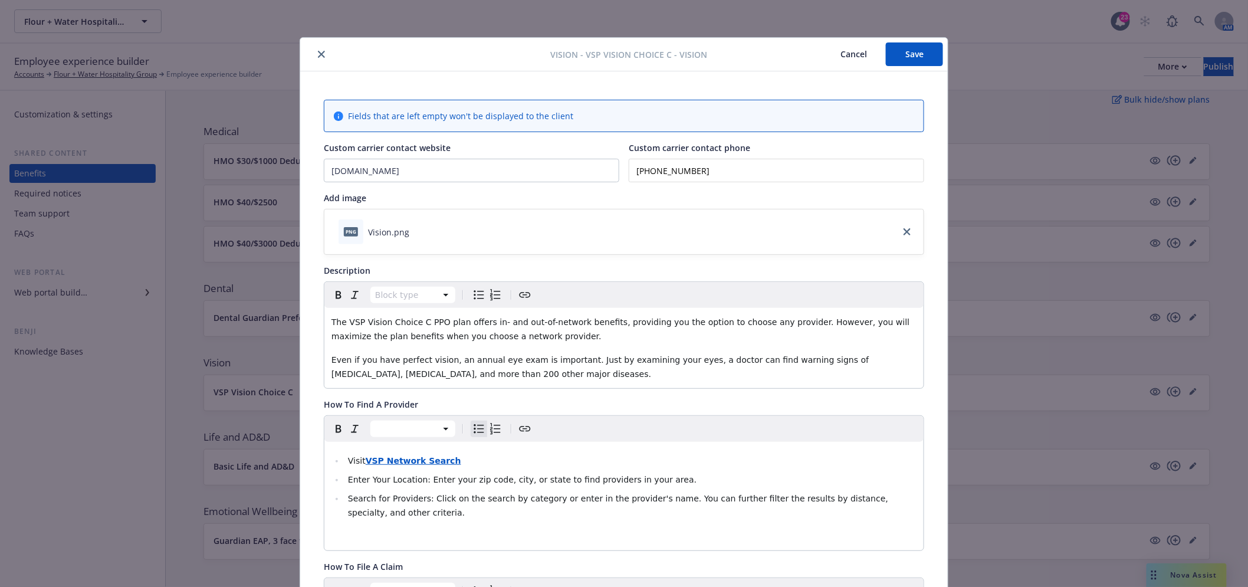
scroll to position [0, 0]
click at [908, 51] on button "Save" at bounding box center [914, 55] width 57 height 24
click at [320, 51] on icon "close" at bounding box center [321, 54] width 7 height 7
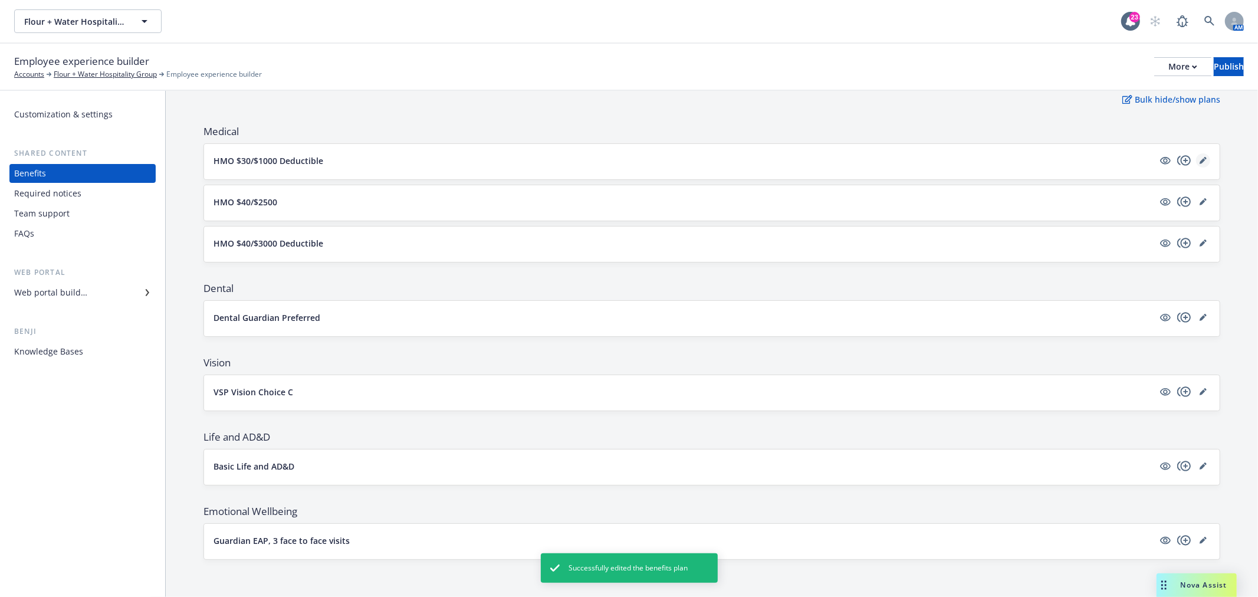
click at [1200, 157] on icon "editPencil" at bounding box center [1203, 160] width 7 height 7
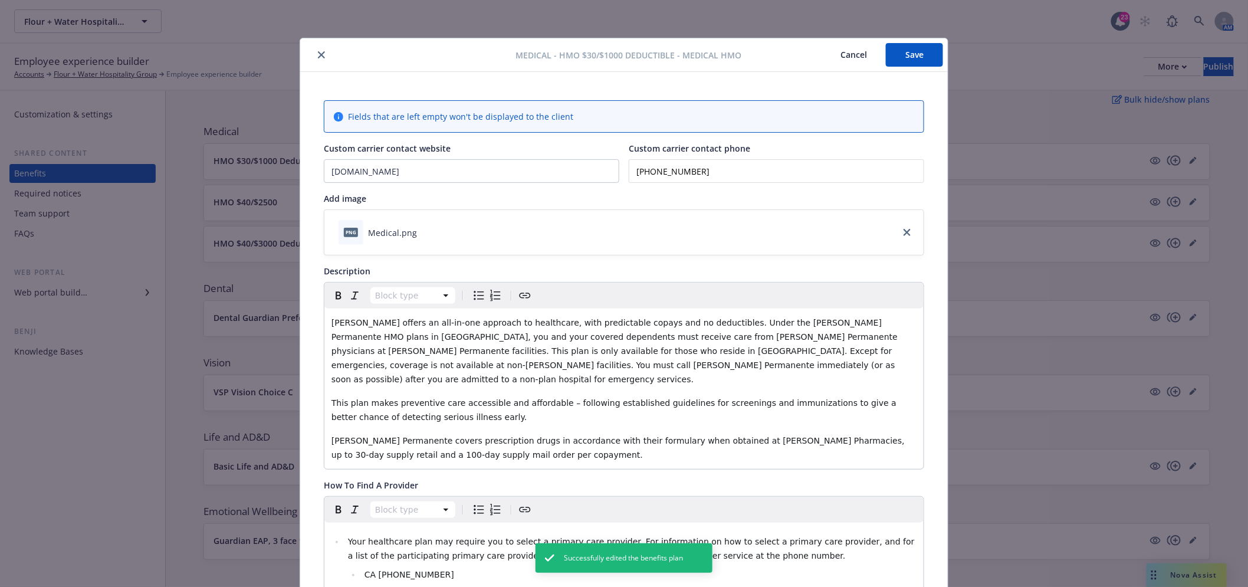
click at [318, 55] on icon "close" at bounding box center [321, 54] width 7 height 7
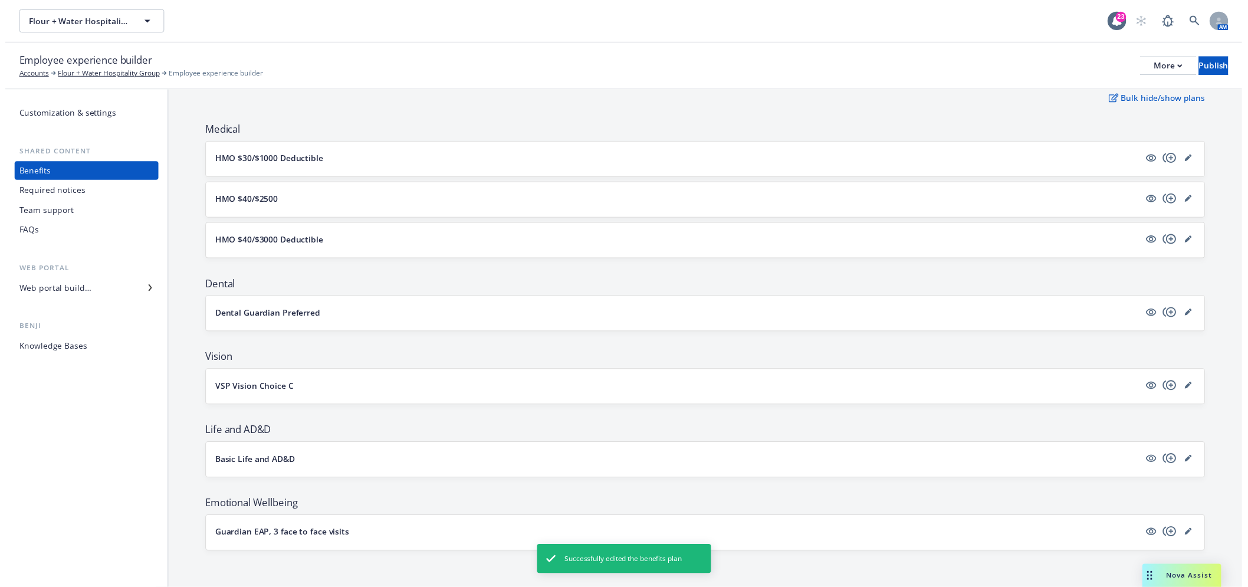
scroll to position [132, 0]
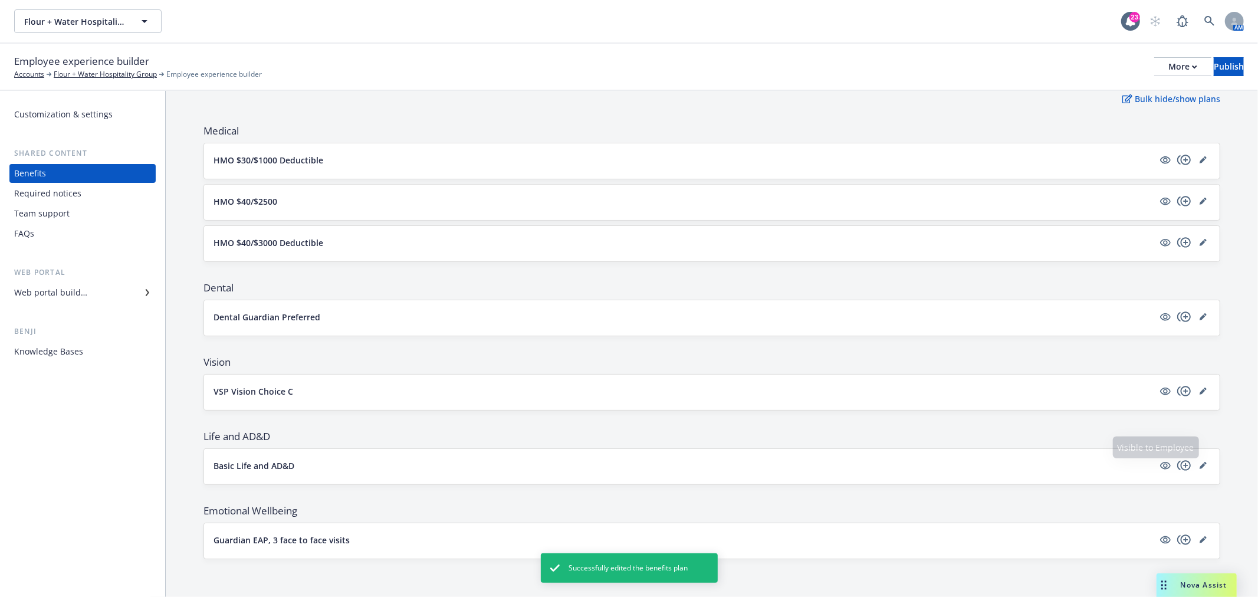
click at [1205, 465] on div "Basic Life and AD&D" at bounding box center [712, 466] width 1016 height 35
click at [1199, 465] on link "editPencil" at bounding box center [1203, 465] width 14 height 14
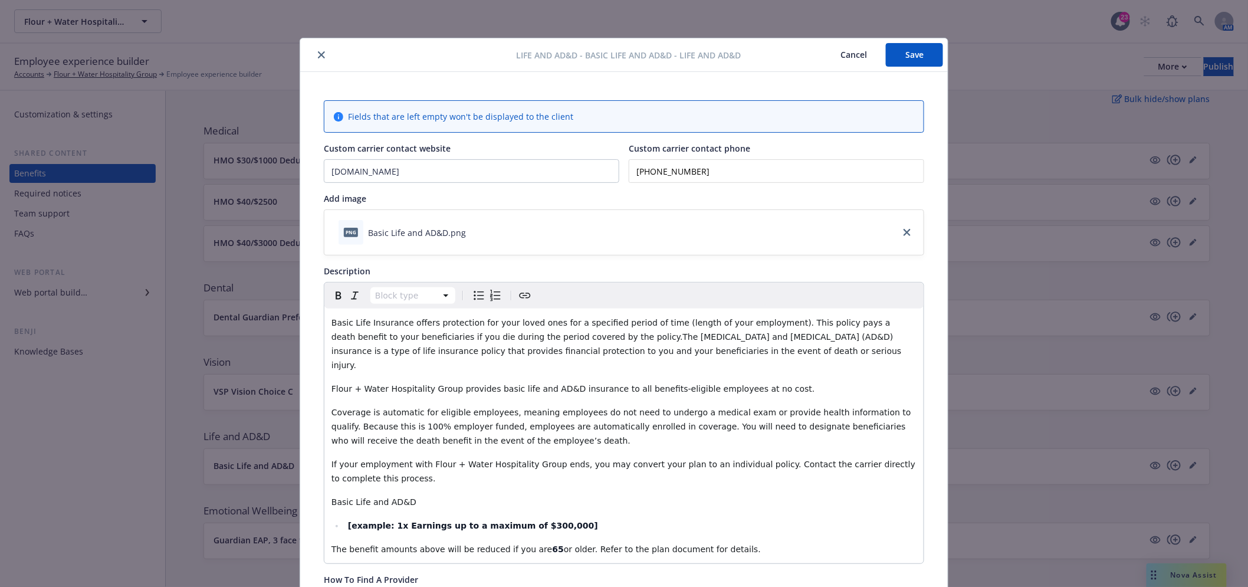
click at [320, 55] on button "close" at bounding box center [321, 55] width 14 height 14
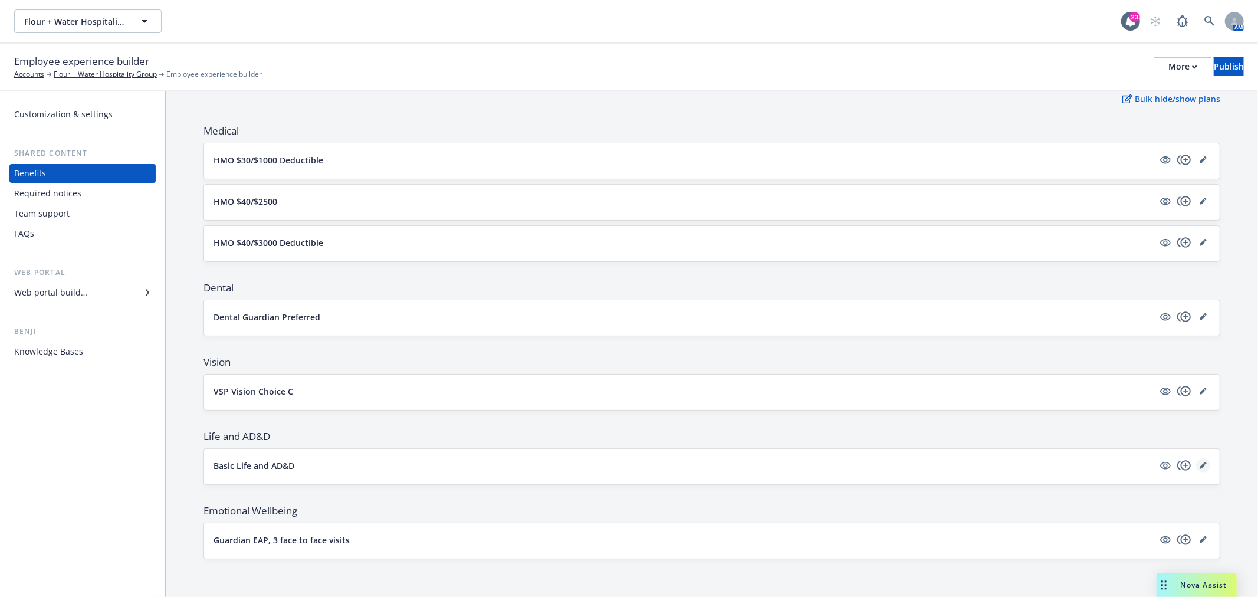
click at [1200, 467] on icon "editPencil" at bounding box center [1203, 465] width 7 height 7
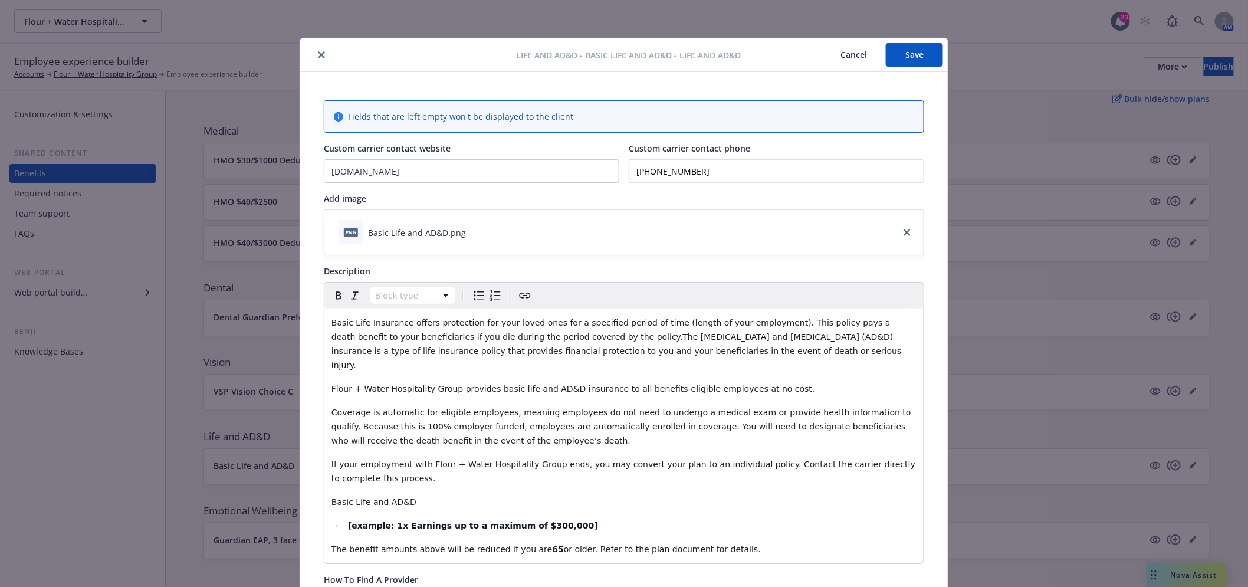
scroll to position [35, 0]
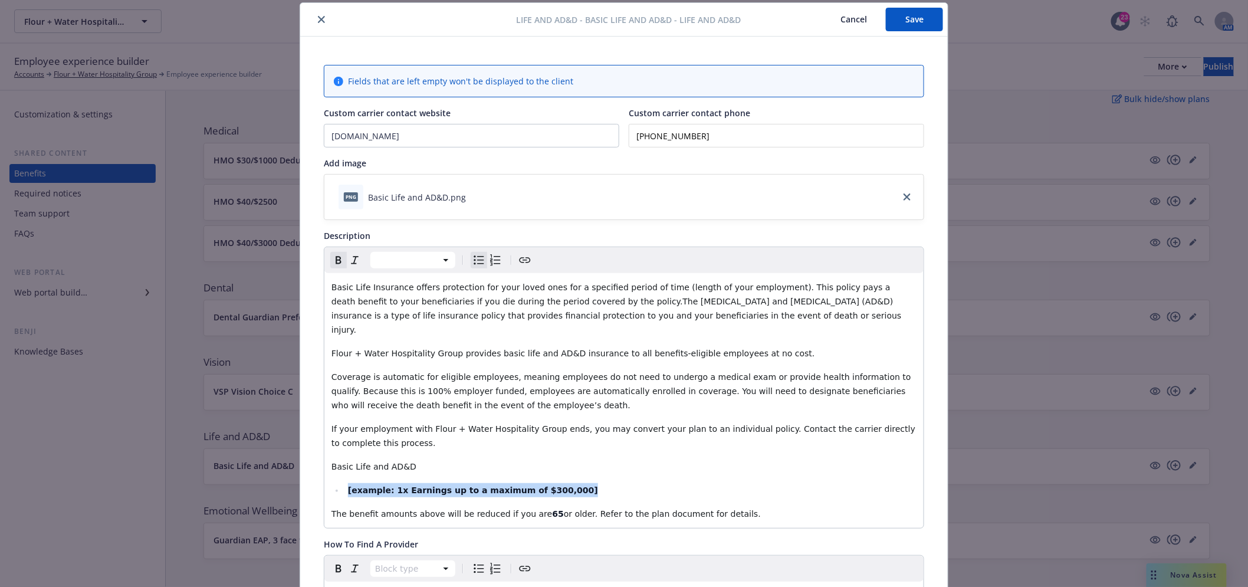
drag, startPoint x: 585, startPoint y: 482, endPoint x: 270, endPoint y: 473, distance: 315.7
click at [270, 473] on div "Life and AD&D - Basic Life and AD&D - Life and AD&D Cancel Save Fields that are…" at bounding box center [624, 293] width 1248 height 587
drag, startPoint x: 402, startPoint y: 477, endPoint x: 342, endPoint y: 472, distance: 60.4
click at [345, 483] on li "Flat $25,000" at bounding box center [631, 490] width 572 height 14
click at [332, 255] on icon "Remove bold" at bounding box center [339, 260] width 14 height 14
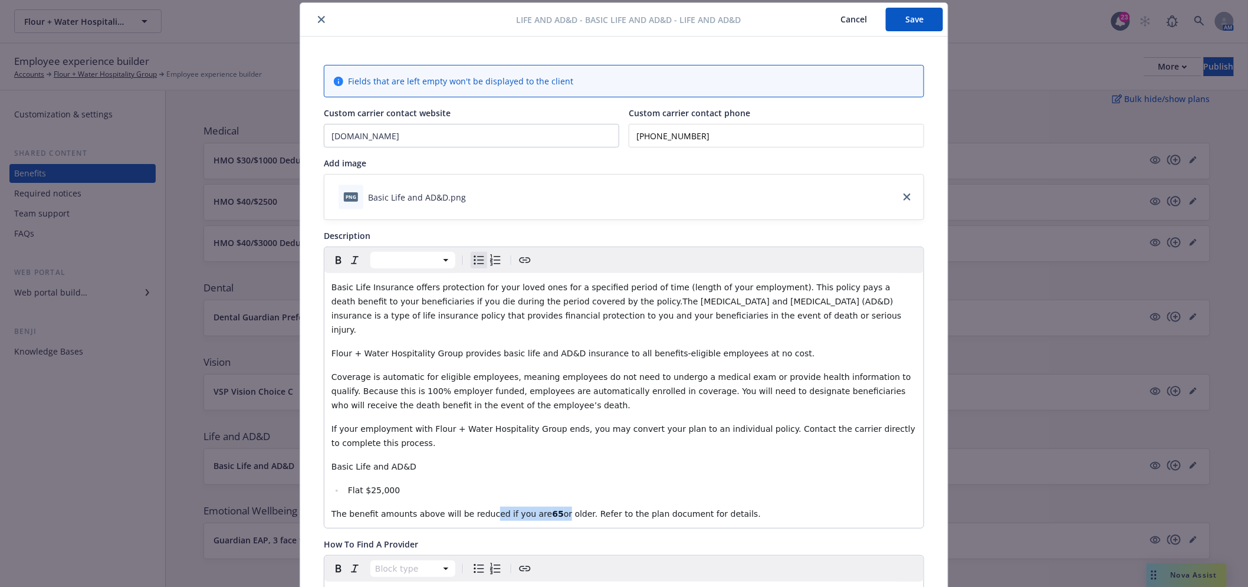
drag, startPoint x: 539, startPoint y: 501, endPoint x: 475, endPoint y: 493, distance: 63.7
click at [475, 507] on p "The benefit amounts above will be reduced if you are 65 or older. Refer to the …" at bounding box center [624, 514] width 585 height 14
click at [336, 260] on icon "Bold" at bounding box center [338, 260] width 5 height 8
click at [336, 260] on icon "Remove bold" at bounding box center [338, 260] width 5 height 8
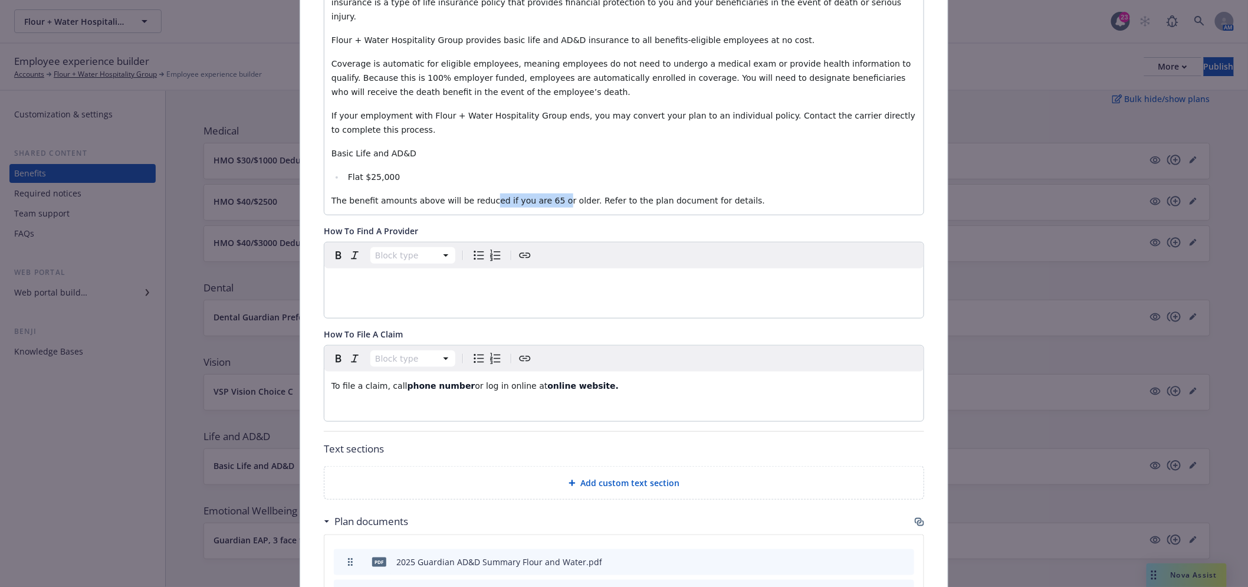
scroll to position [363, 0]
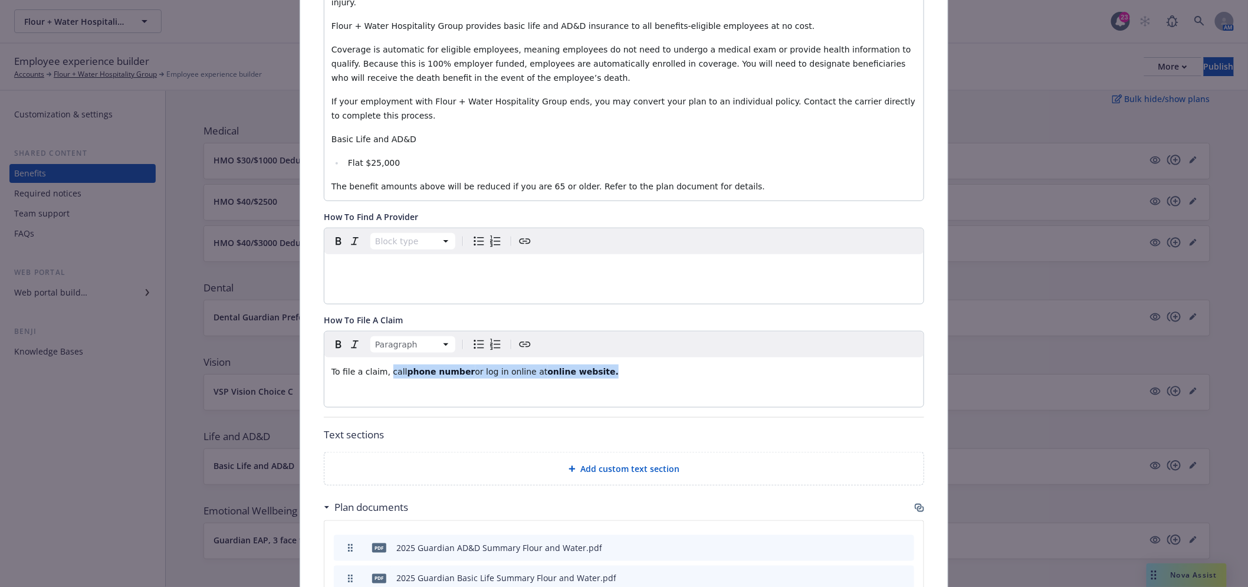
drag, startPoint x: 648, startPoint y: 350, endPoint x: 382, endPoint y: 342, distance: 266.2
click at [382, 342] on div "Paragraph To file a claim, call phone number or log in online at online website." at bounding box center [623, 370] width 599 height 76
drag, startPoint x: 420, startPoint y: 350, endPoint x: 396, endPoint y: 350, distance: 23.6
click at [396, 365] on p "To file a claim, visit here" at bounding box center [624, 372] width 585 height 14
click at [518, 337] on icon "Create link" at bounding box center [525, 344] width 14 height 14
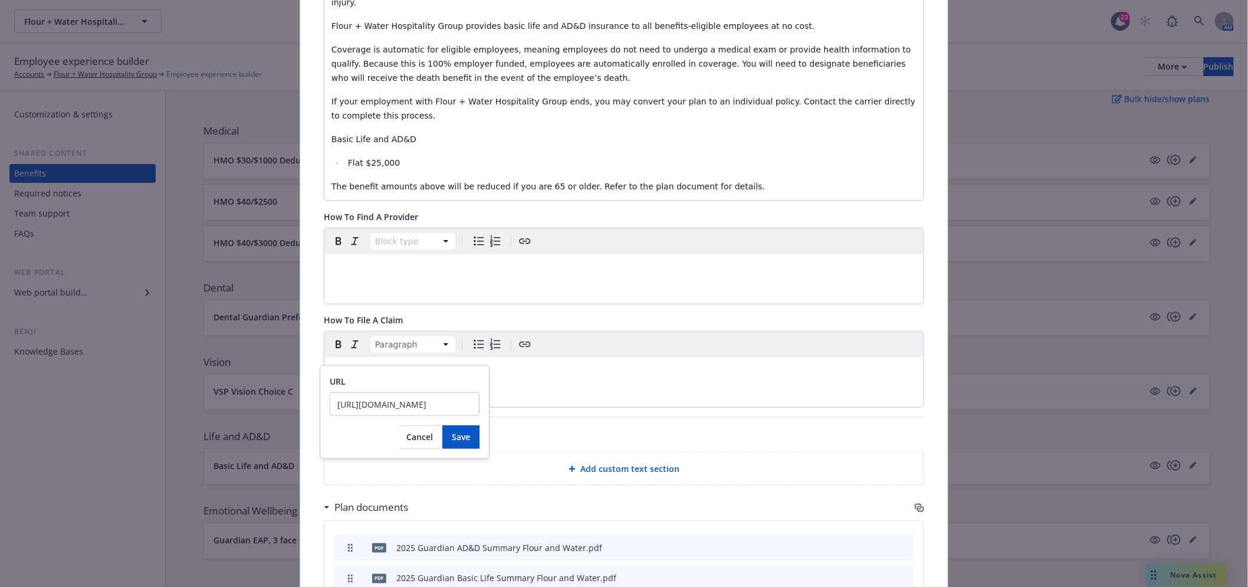
scroll to position [0, 52]
type input "[URL][DOMAIN_NAME]"
click at [469, 429] on button "Save" at bounding box center [460, 437] width 37 height 24
click at [334, 337] on icon "Bold" at bounding box center [339, 344] width 14 height 14
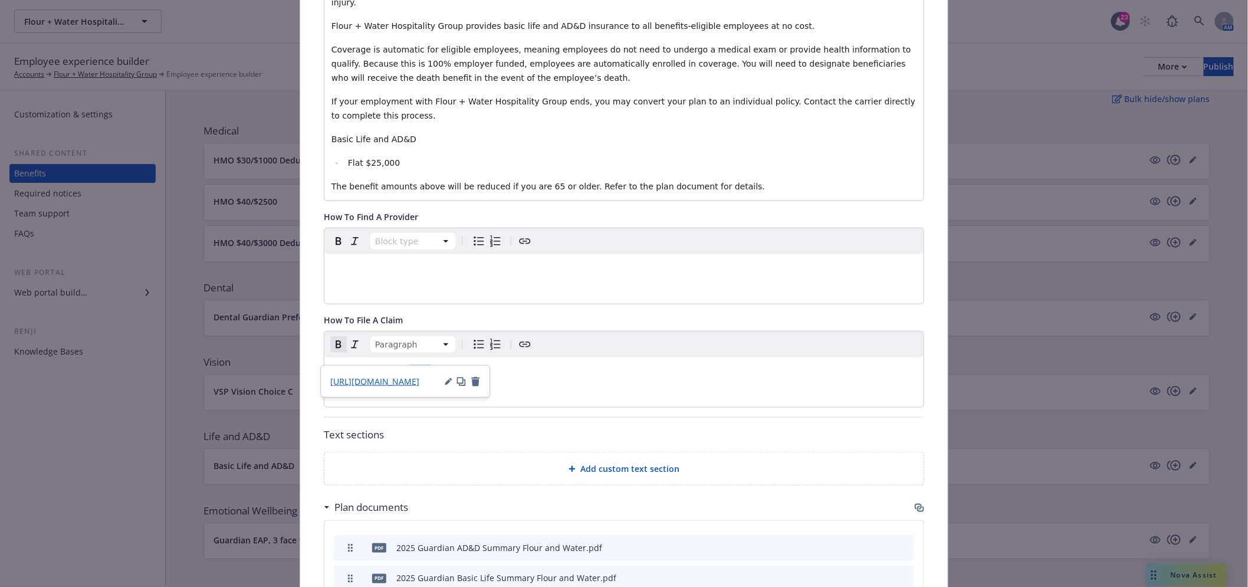
click at [612, 365] on p "To file a claim, visit here" at bounding box center [624, 372] width 585 height 14
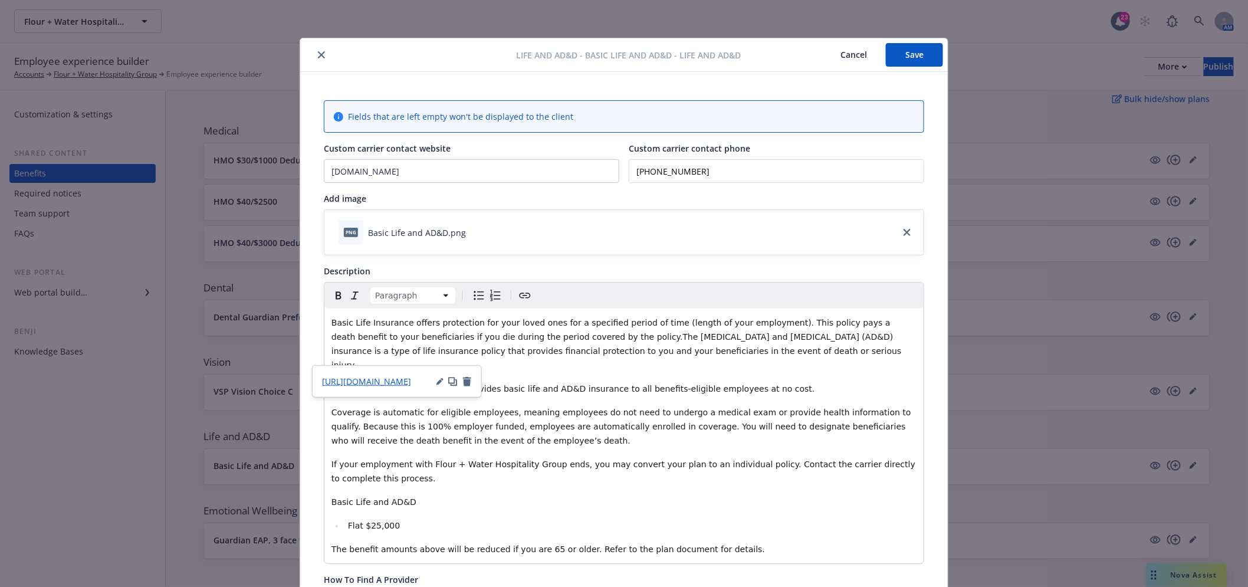
click at [916, 56] on button "Save" at bounding box center [914, 55] width 57 height 24
click at [318, 54] on icon "close" at bounding box center [321, 54] width 7 height 7
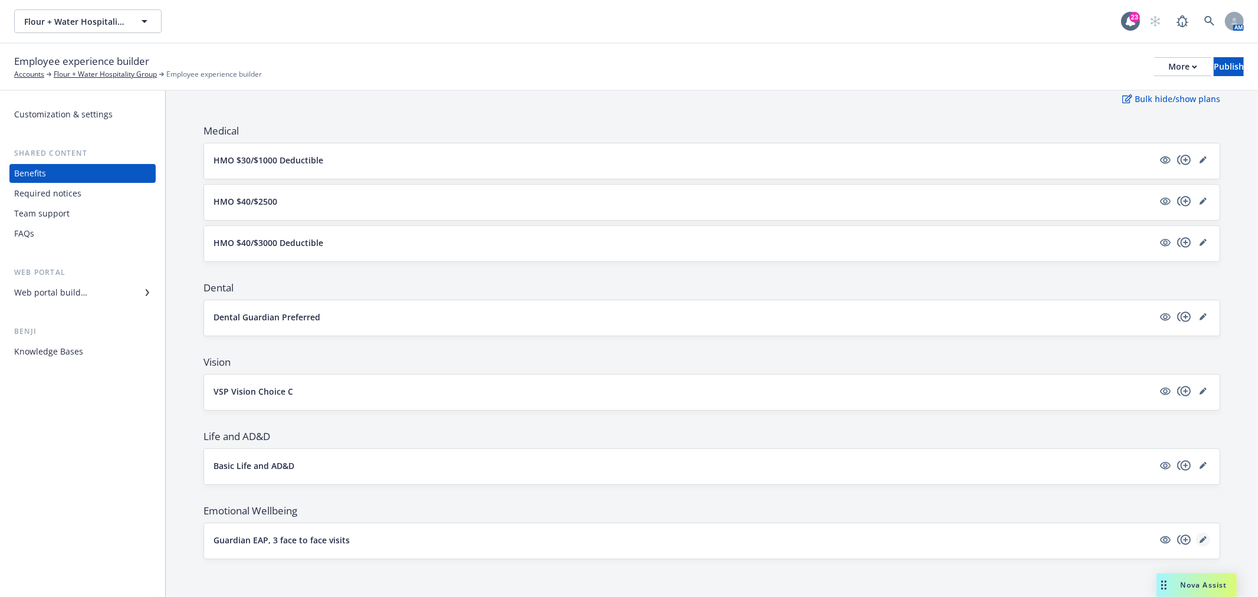
click at [1200, 542] on icon "editPencil" at bounding box center [1203, 539] width 7 height 7
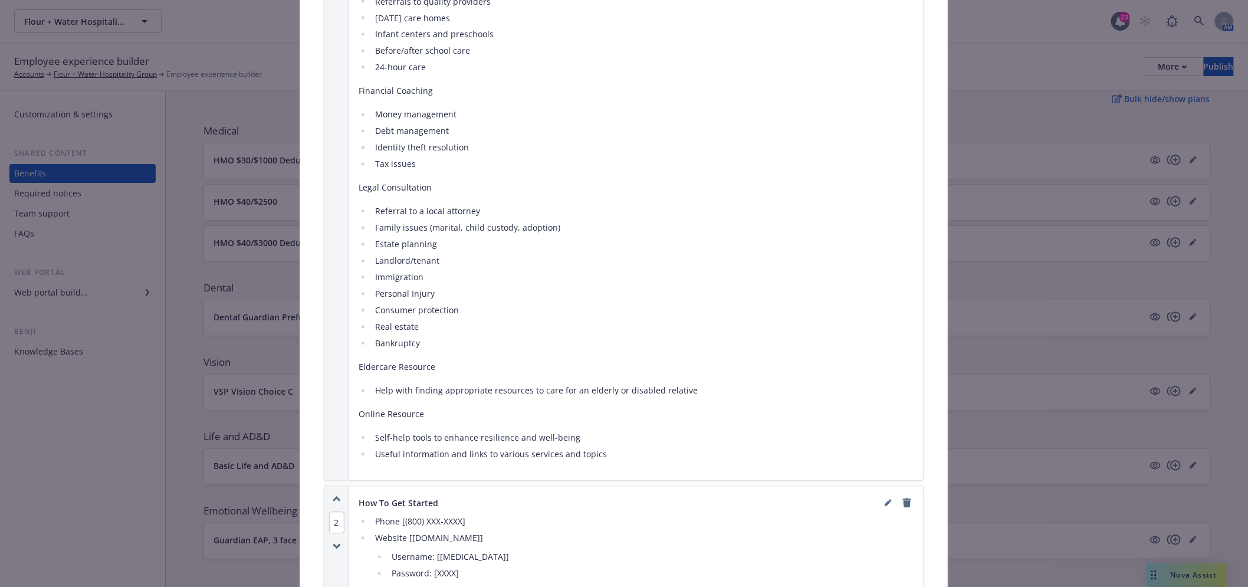
scroll to position [1018, 0]
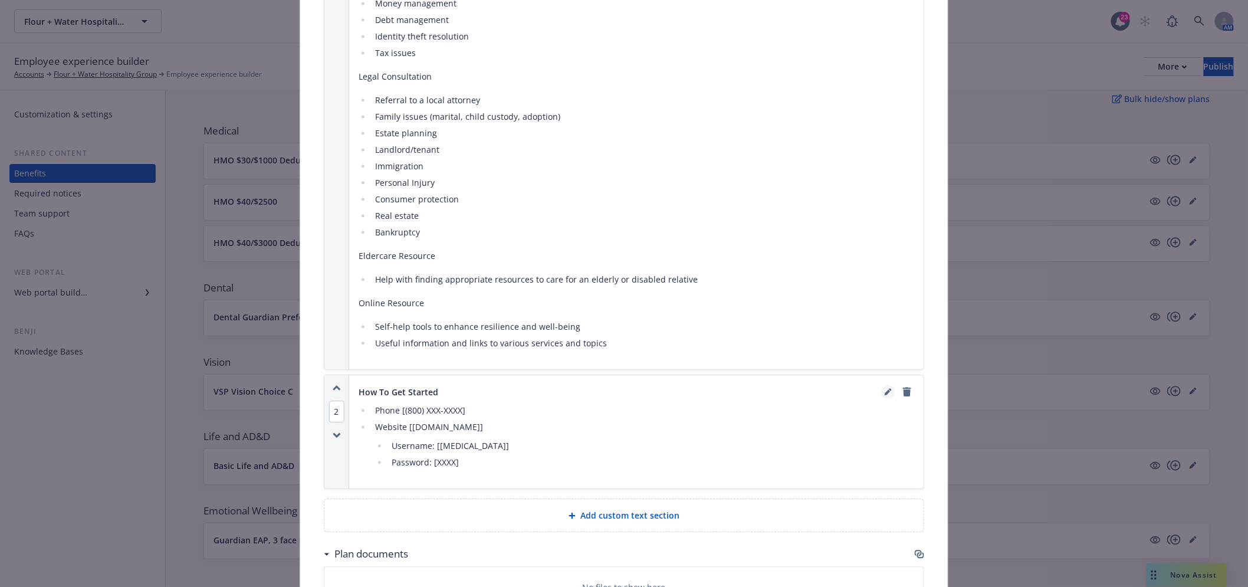
click at [885, 388] on icon "editPencil" at bounding box center [888, 391] width 7 height 7
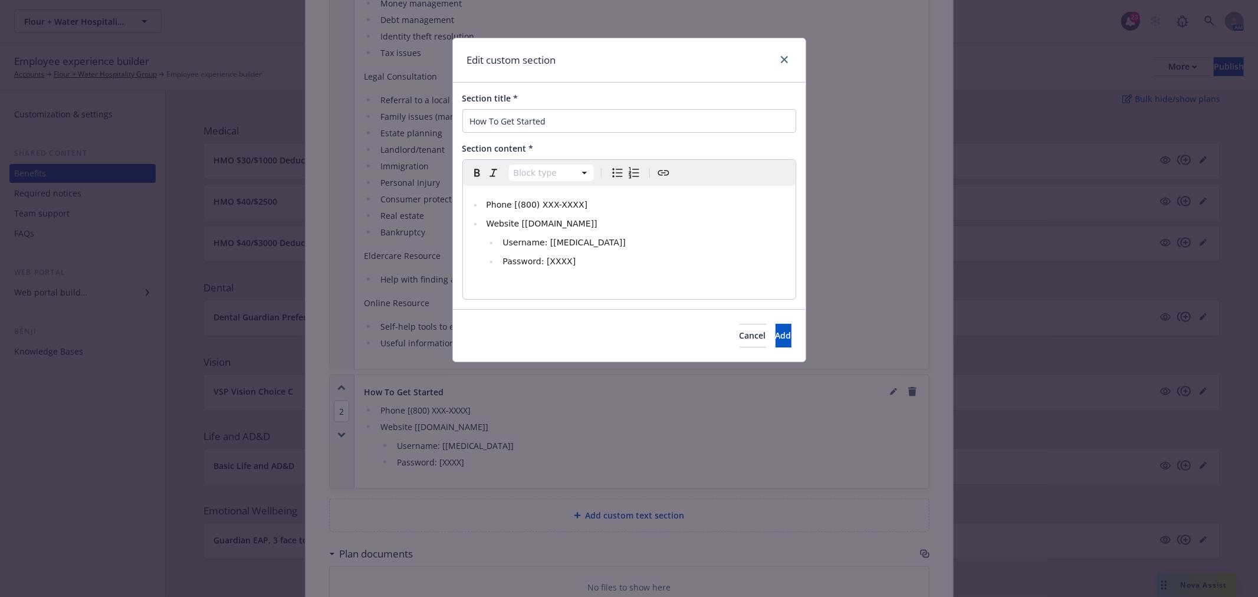
click at [783, 51] on div "Edit custom section" at bounding box center [629, 60] width 353 height 44
click at [783, 57] on icon "close" at bounding box center [784, 59] width 7 height 7
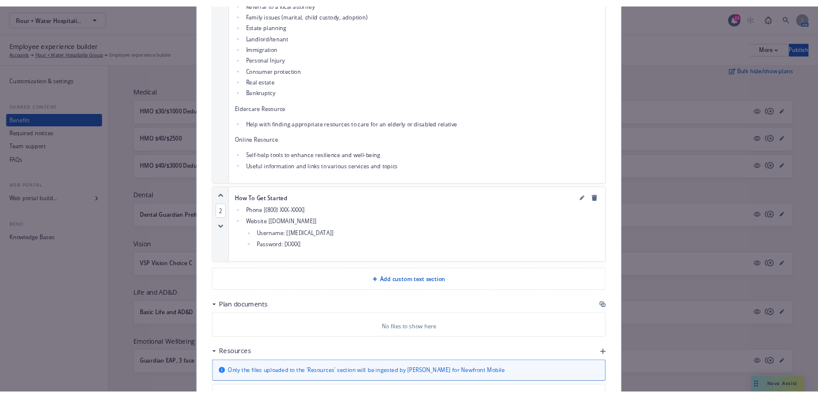
scroll to position [1253, 0]
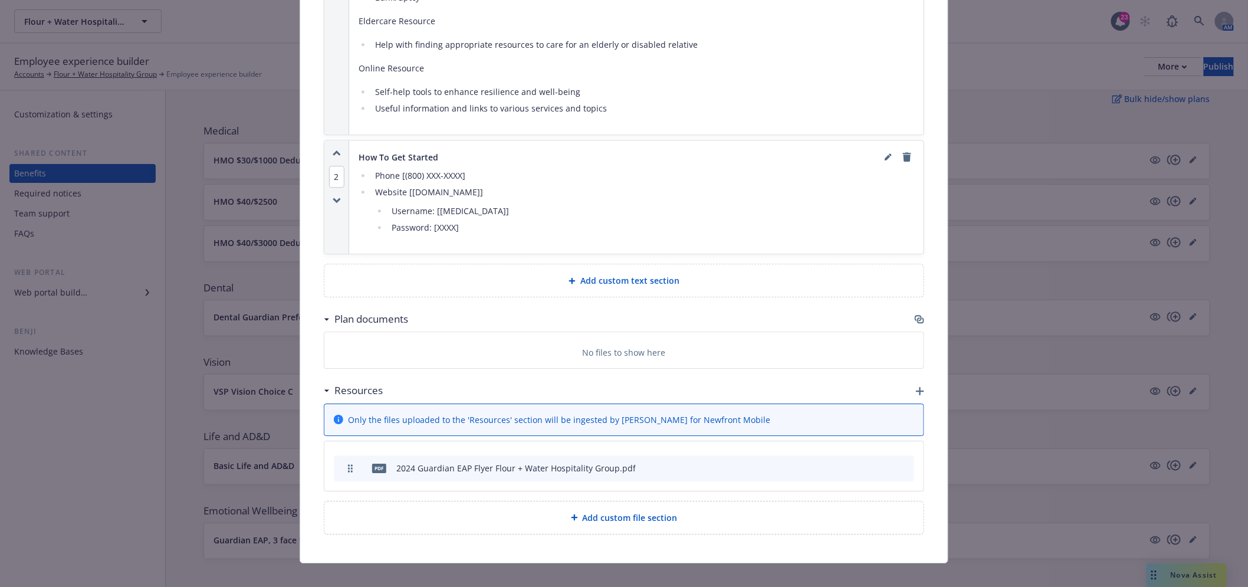
click at [879, 463] on icon "preview file" at bounding box center [884, 467] width 11 height 8
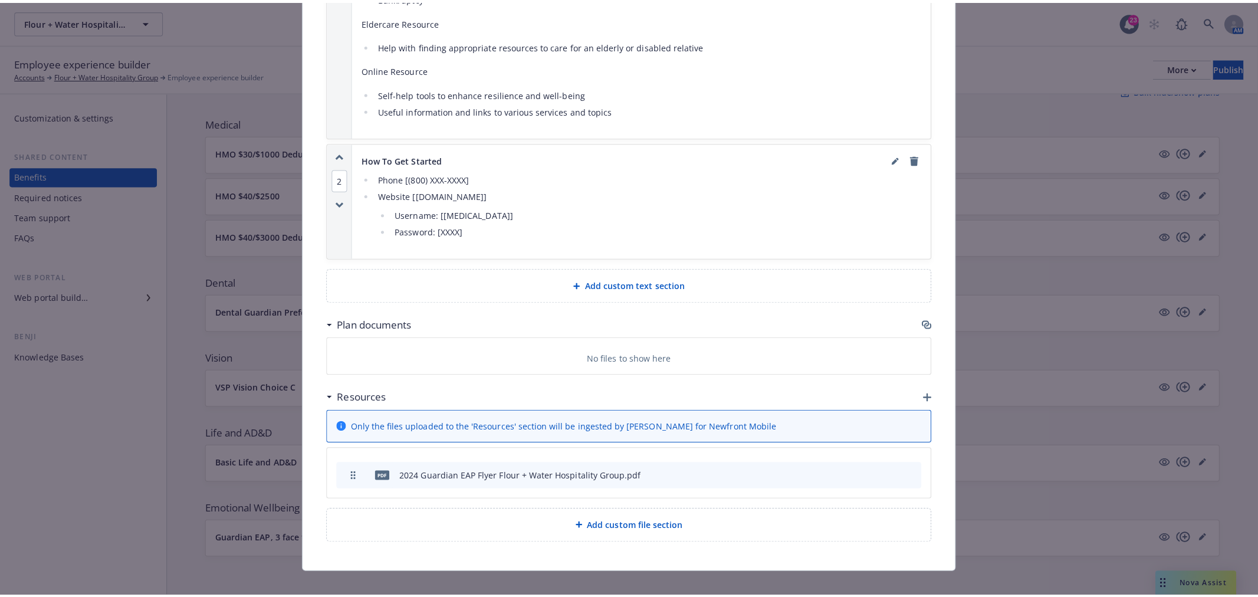
scroll to position [132, 0]
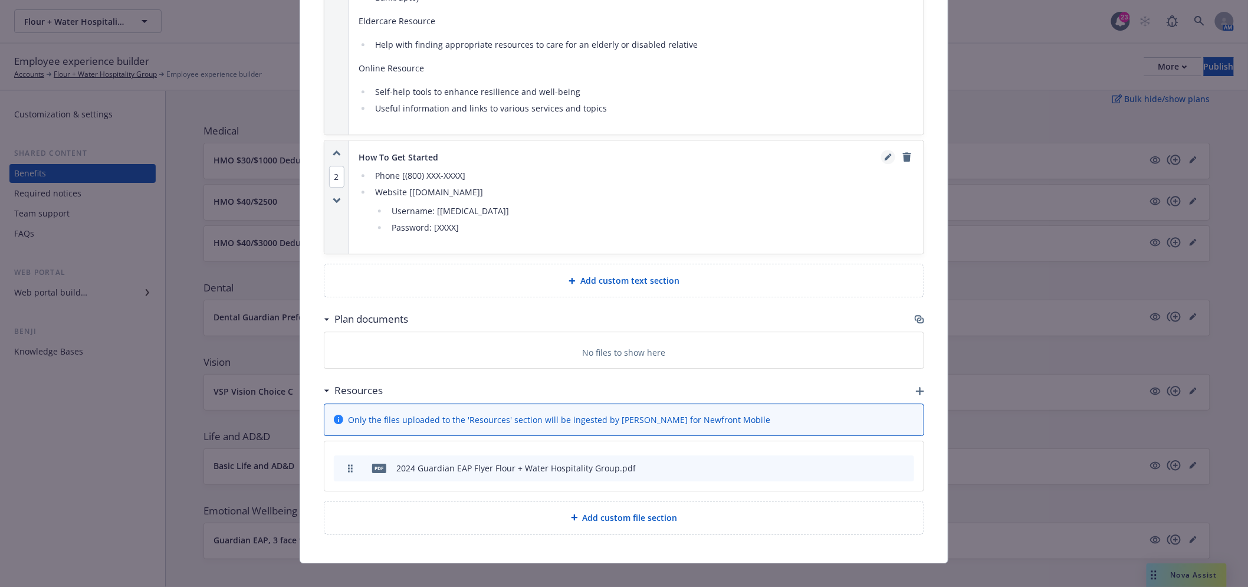
click at [885, 153] on icon "editPencil" at bounding box center [888, 156] width 7 height 7
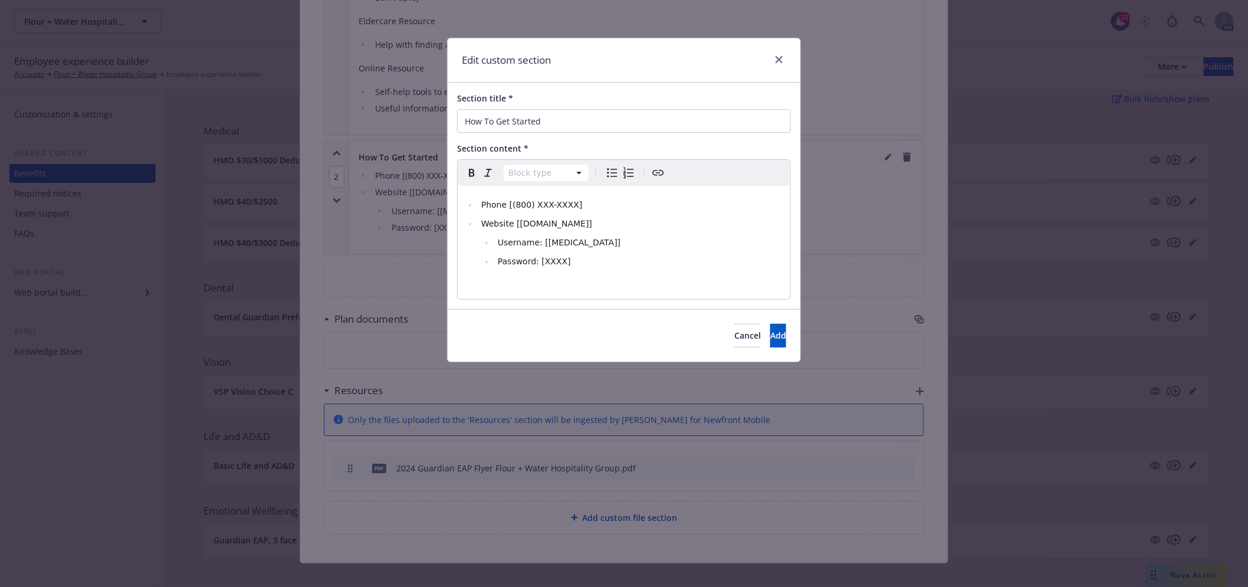
scroll to position [1243, 0]
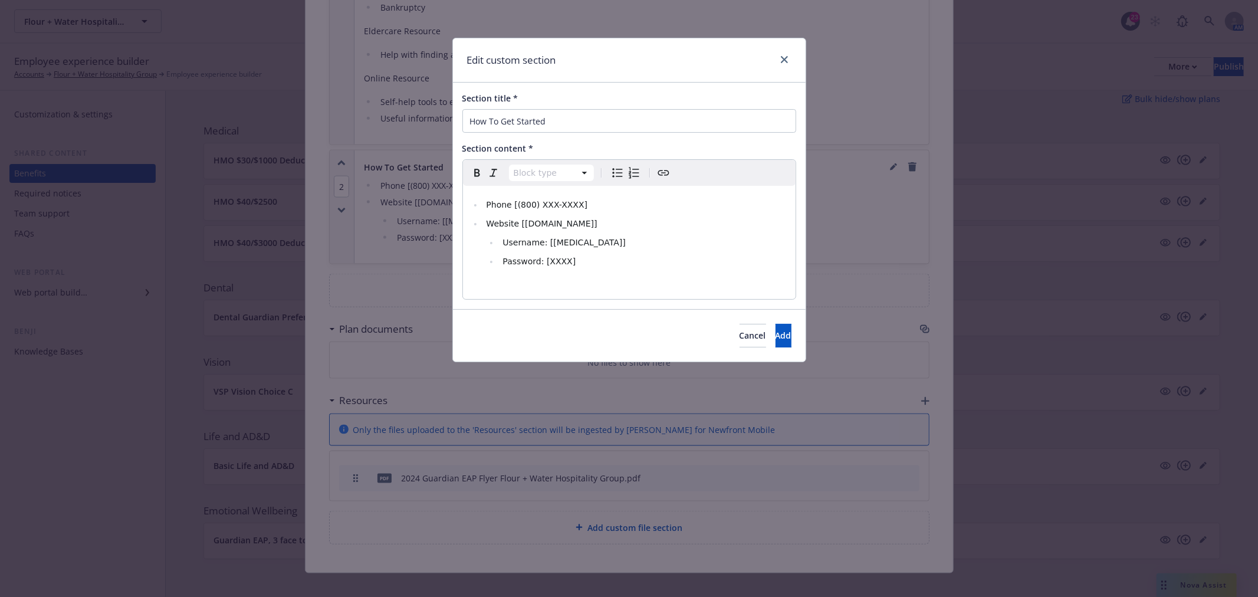
select select
drag, startPoint x: 616, startPoint y: 261, endPoint x: 513, endPoint y: 202, distance: 118.4
click at [513, 202] on ul "Phone [(800) XXX-XXXX] Website [[DOMAIN_NAME]] Username: [[MEDICAL_DATA]] Passw…" at bounding box center [629, 233] width 319 height 71
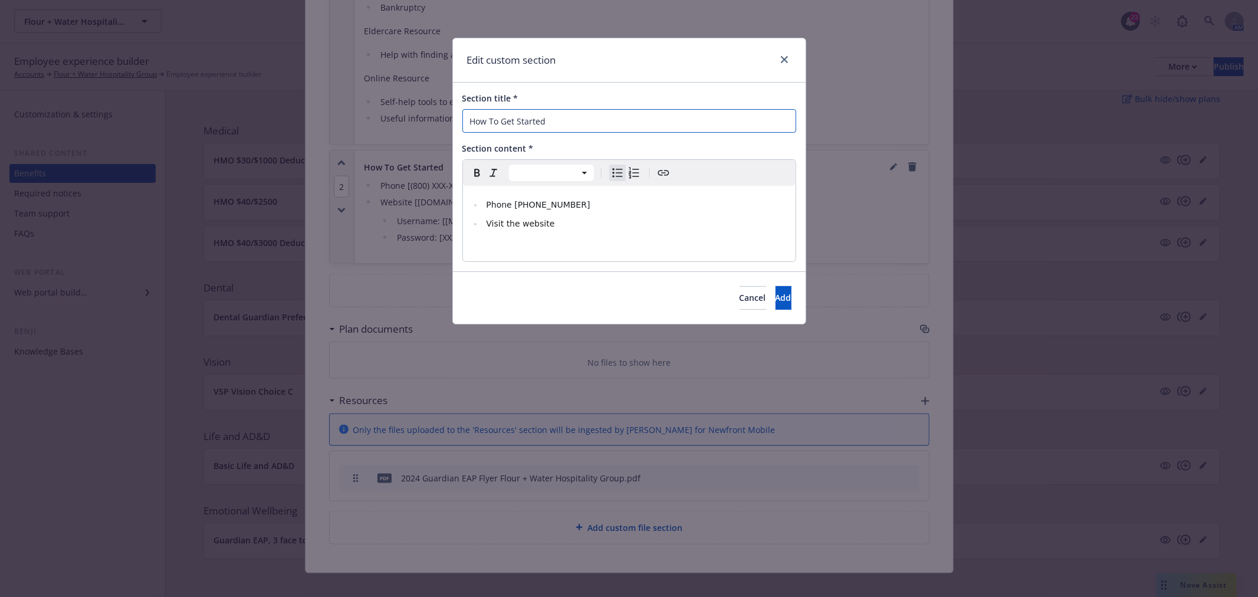
drag, startPoint x: 571, startPoint y: 123, endPoint x: 501, endPoint y: 122, distance: 69.6
click at [501, 122] on input "How To Get Started" at bounding box center [629, 121] width 334 height 24
type input "How To Access"
click at [601, 221] on li "Visit the website" at bounding box center [636, 223] width 306 height 14
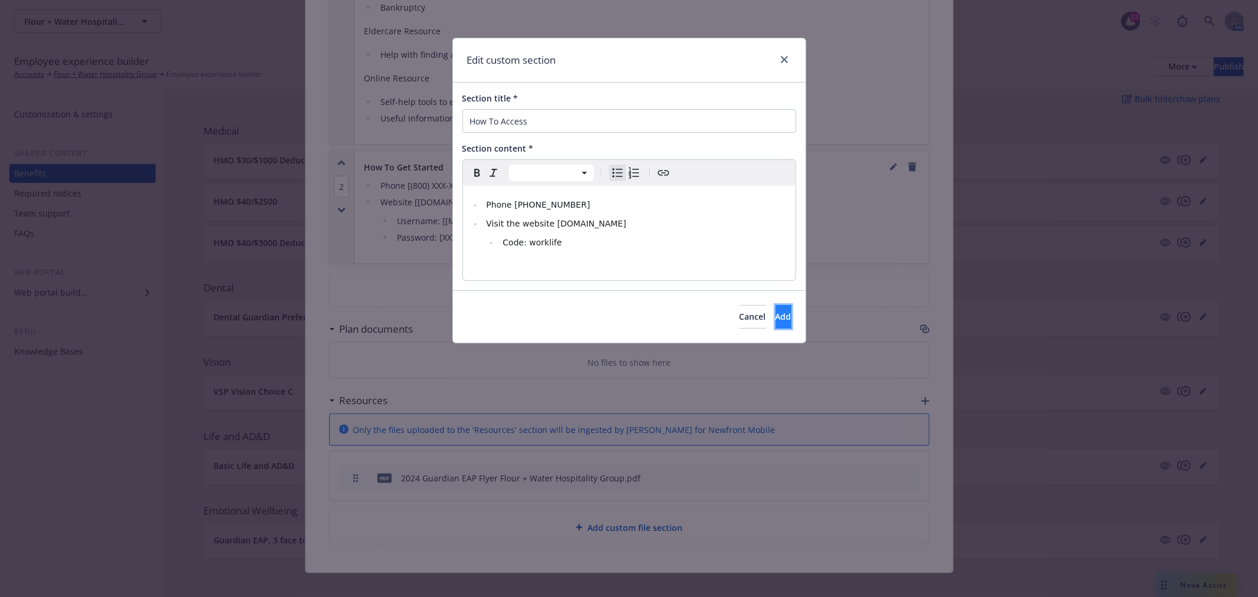
click at [776, 309] on button "Add" at bounding box center [784, 317] width 16 height 24
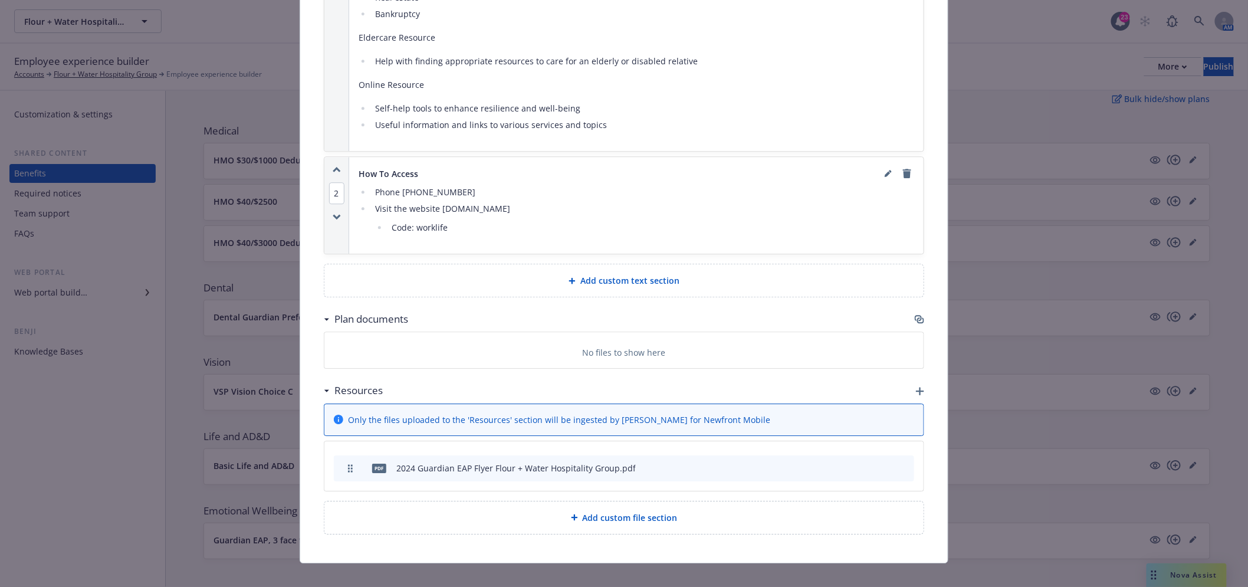
click at [916, 387] on icon "button" at bounding box center [920, 391] width 8 height 8
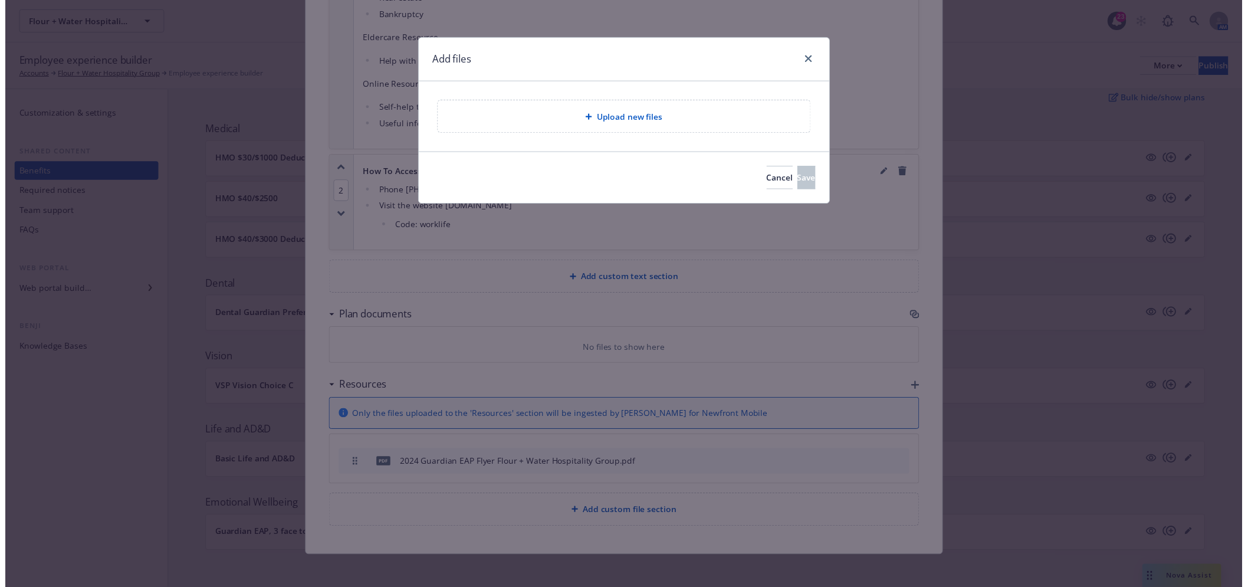
scroll to position [1227, 0]
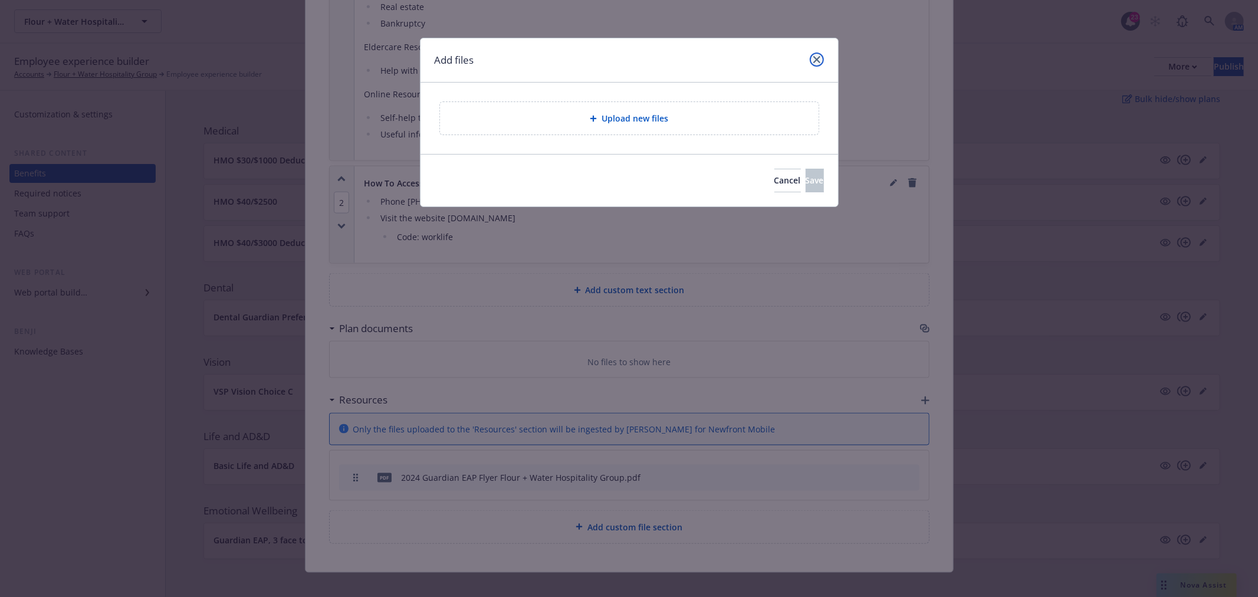
click at [818, 61] on icon "close" at bounding box center [816, 59] width 7 height 7
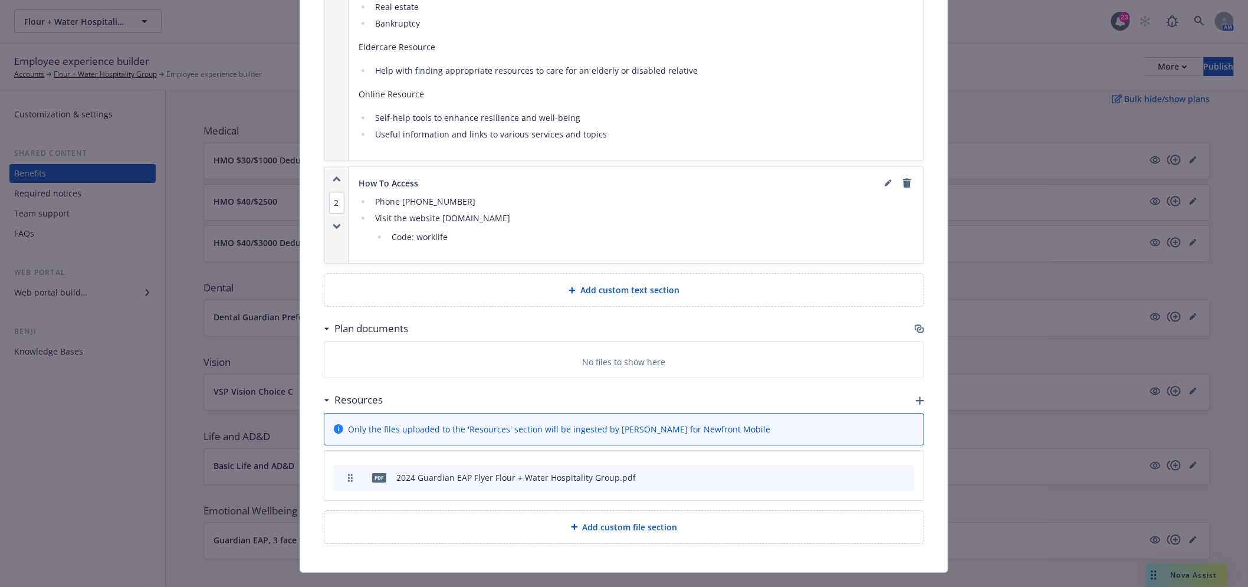
click at [917, 327] on icon "button" at bounding box center [920, 330] width 7 height 6
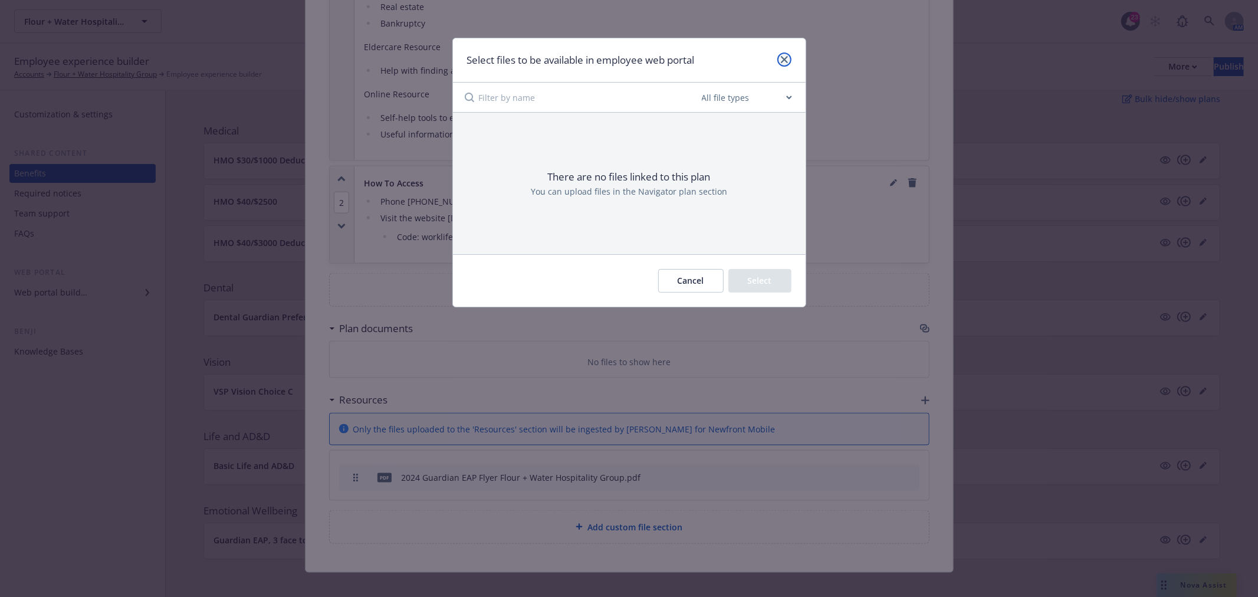
click at [780, 64] on link "close" at bounding box center [785, 60] width 14 height 14
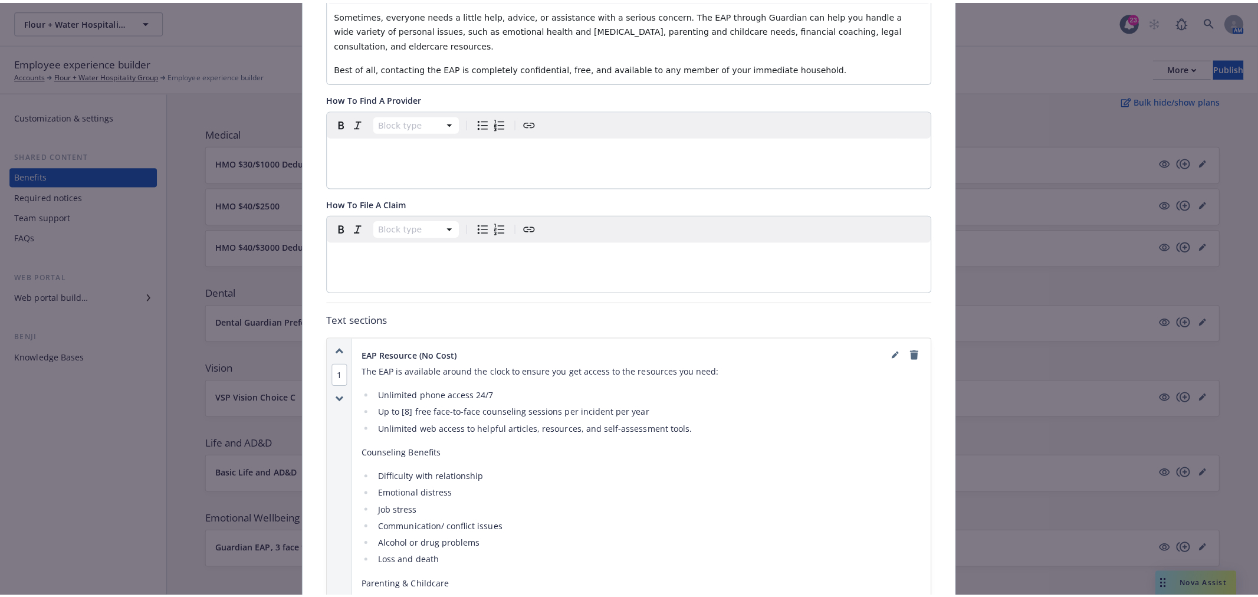
scroll to position [0, 0]
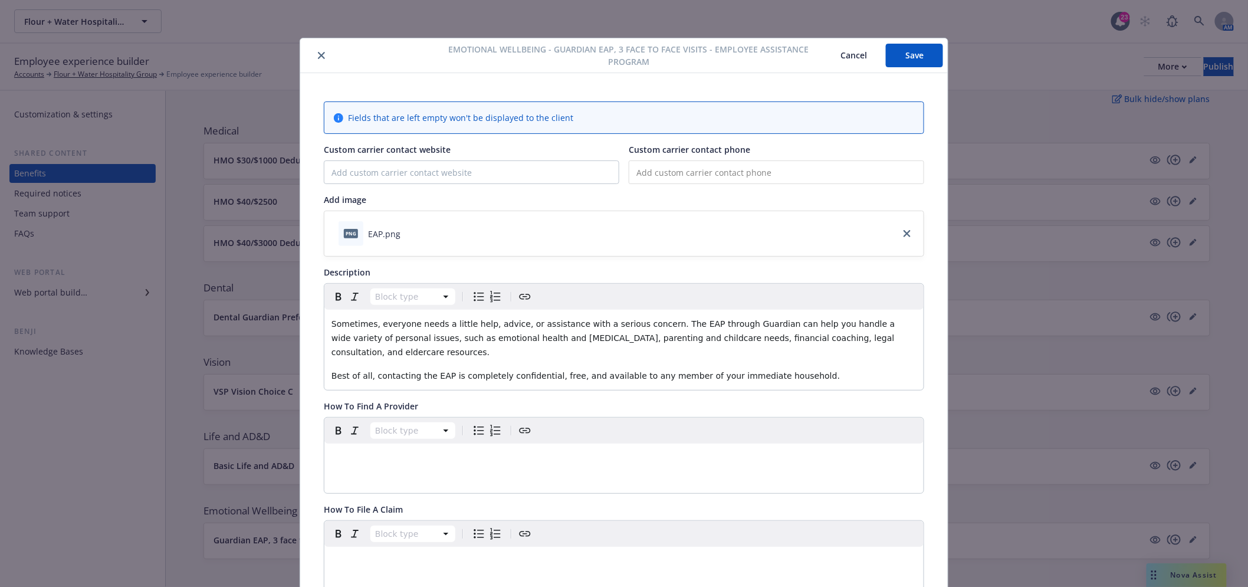
click at [907, 57] on button "Save" at bounding box center [914, 56] width 57 height 24
click at [318, 57] on icon "close" at bounding box center [321, 55] width 7 height 7
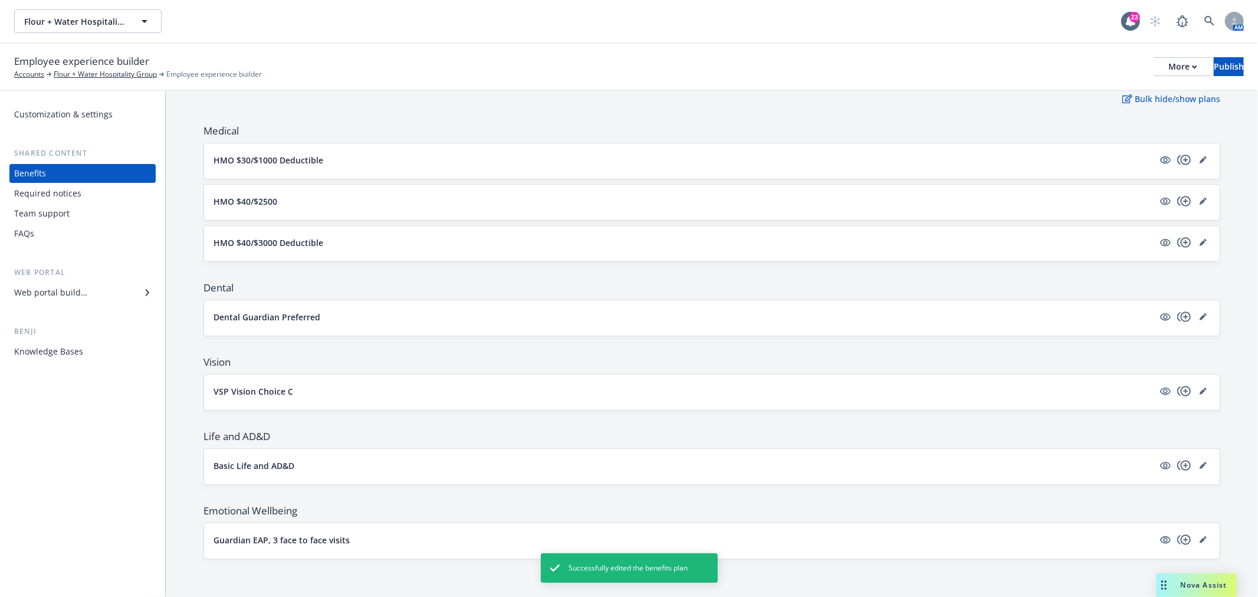
click at [61, 187] on div "Required notices" at bounding box center [47, 193] width 67 height 19
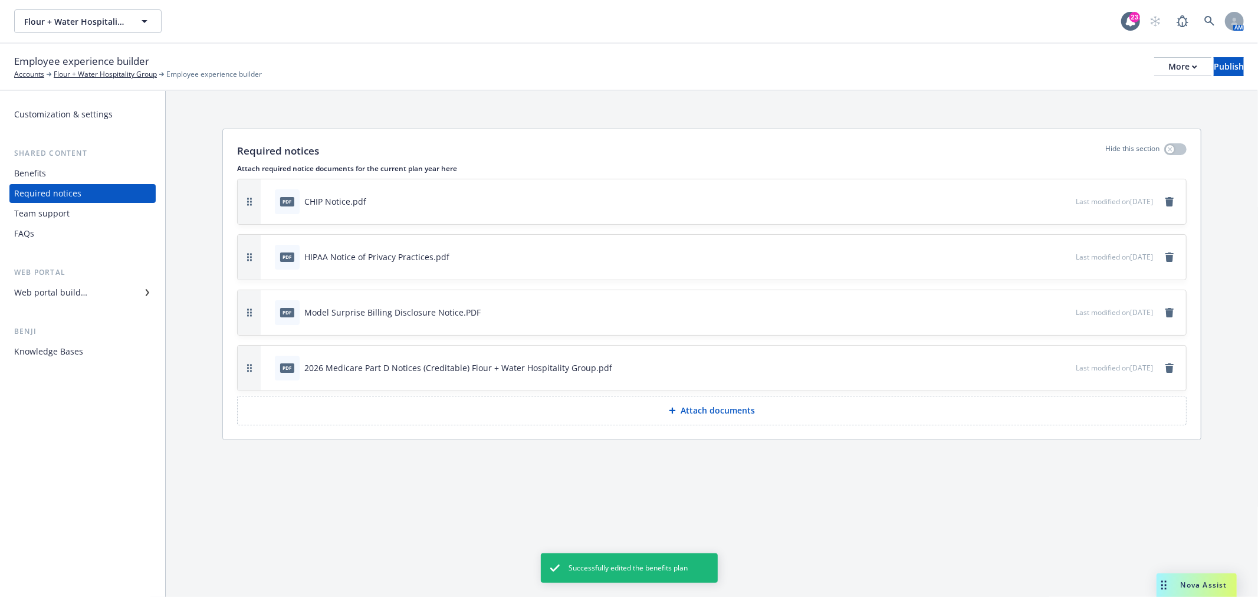
click at [71, 214] on div "Team support" at bounding box center [82, 213] width 137 height 19
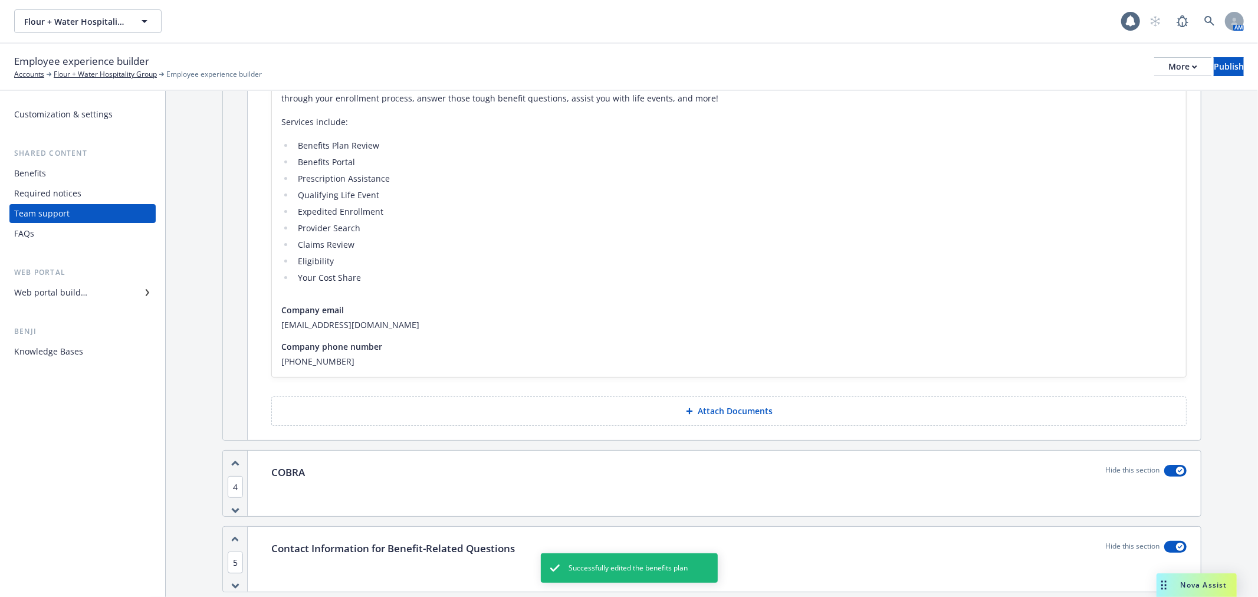
scroll to position [410, 0]
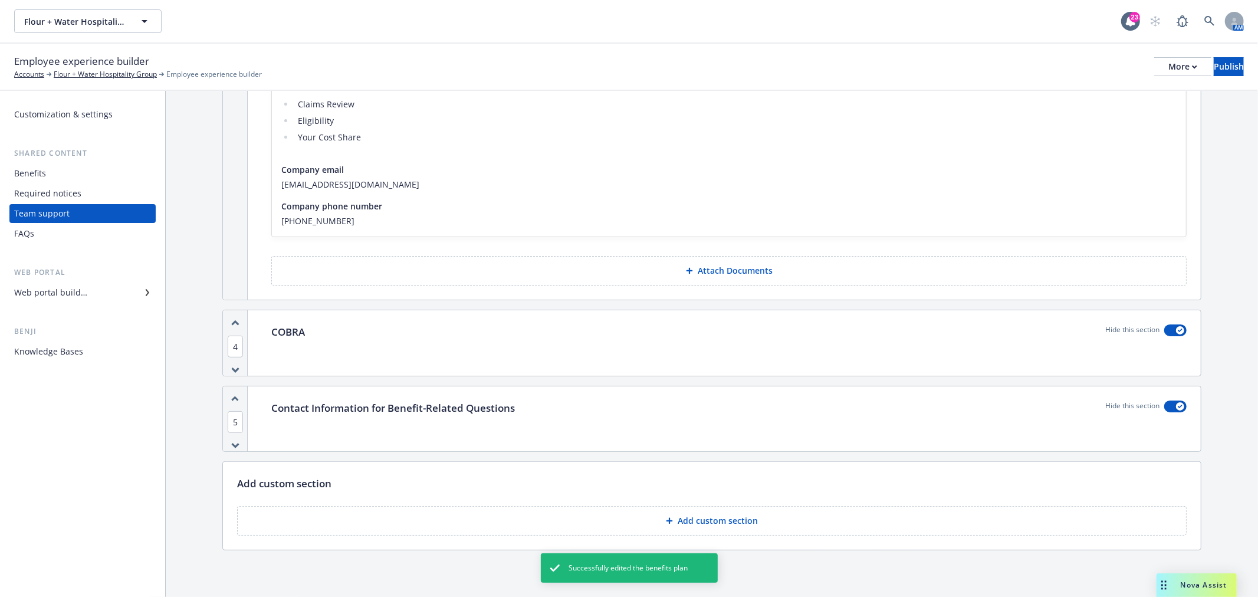
click at [77, 239] on div "FAQs" at bounding box center [82, 233] width 137 height 19
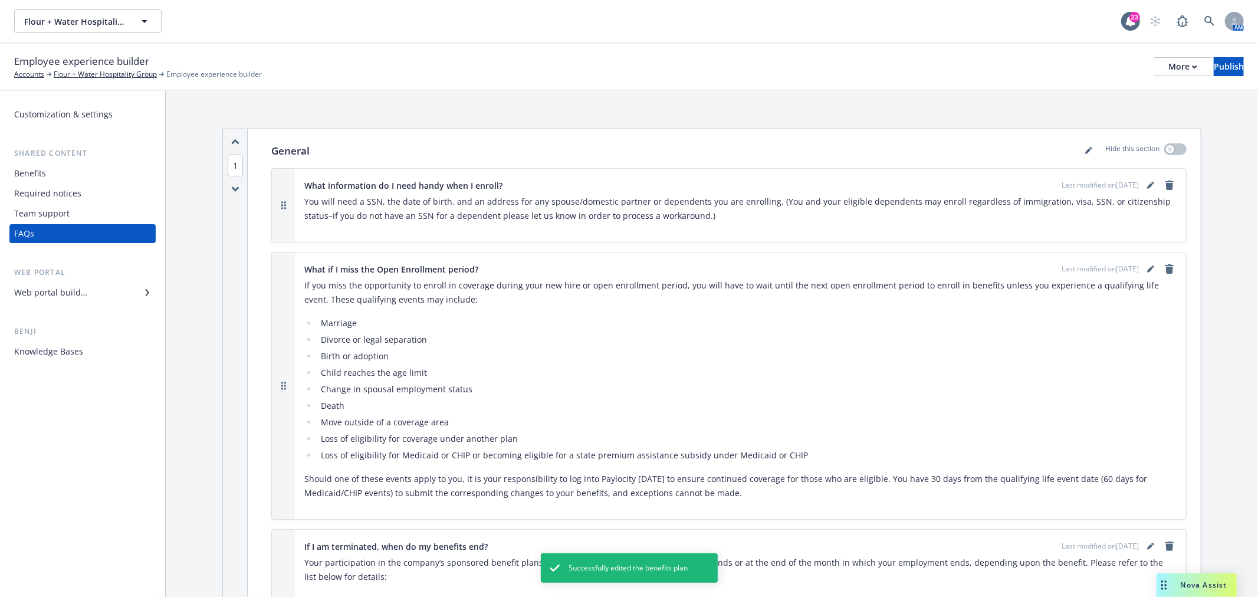
click at [67, 287] on div "Web portal builder" at bounding box center [50, 292] width 73 height 19
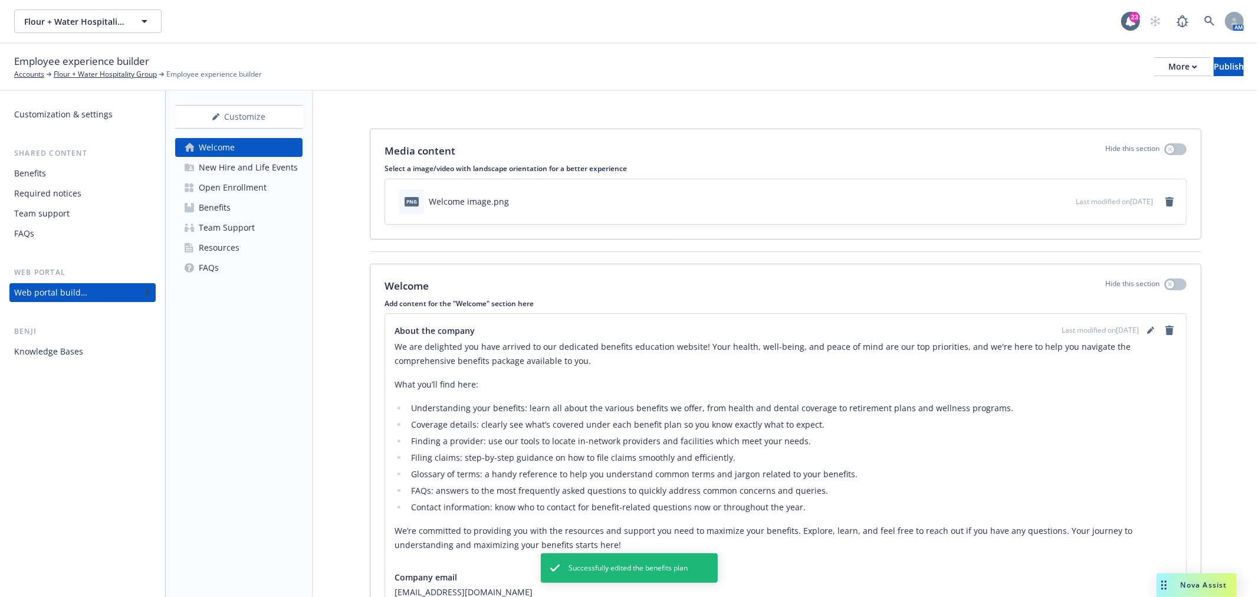
scroll to position [104, 0]
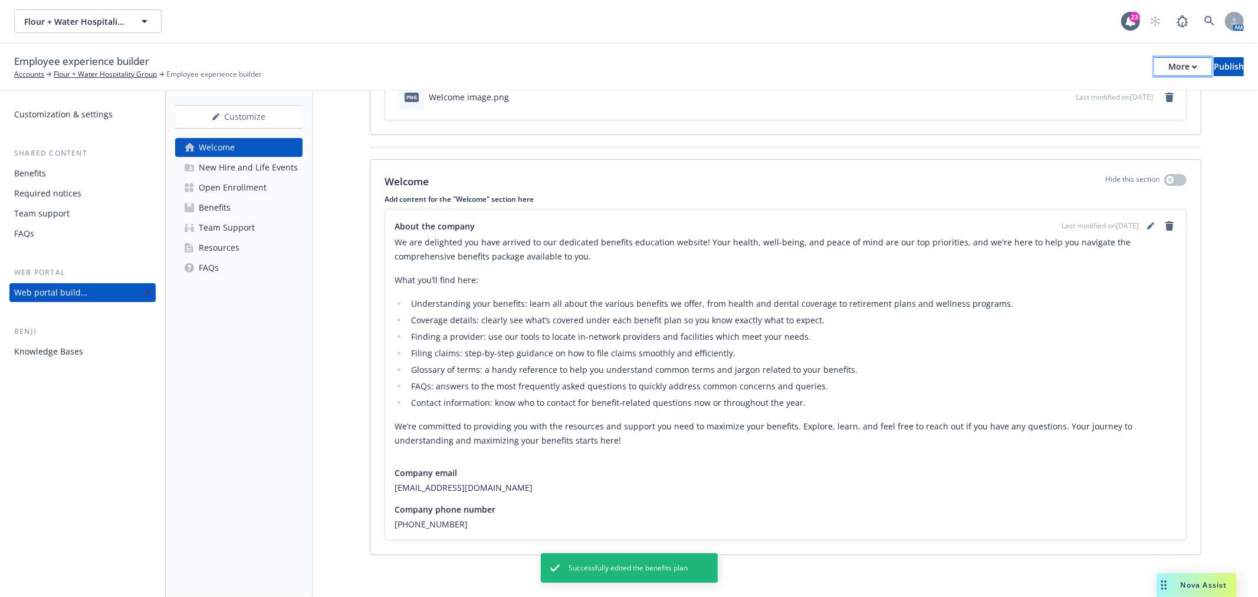
click at [1169, 68] on div "More" at bounding box center [1183, 67] width 29 height 18
click at [933, 54] on div "Employee experience builder Accounts Flour + Water Hospitality Group Employee e…" at bounding box center [629, 67] width 1230 height 26
click at [1169, 68] on div "More" at bounding box center [1183, 67] width 29 height 18
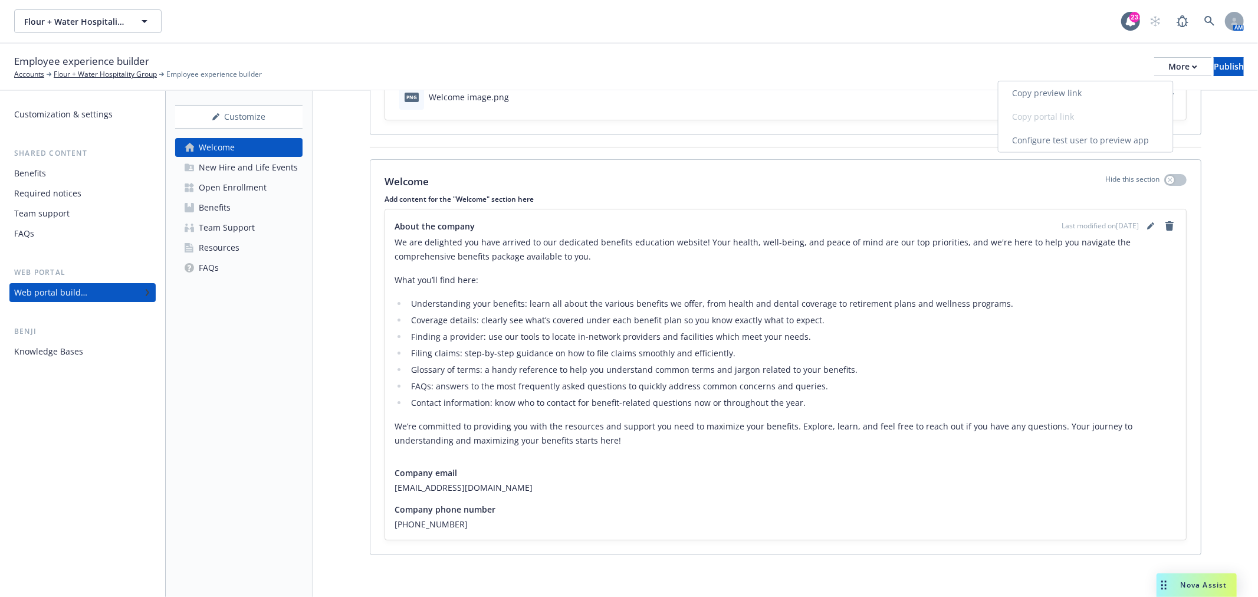
click at [1101, 98] on link "Copy preview link" at bounding box center [1086, 93] width 175 height 24
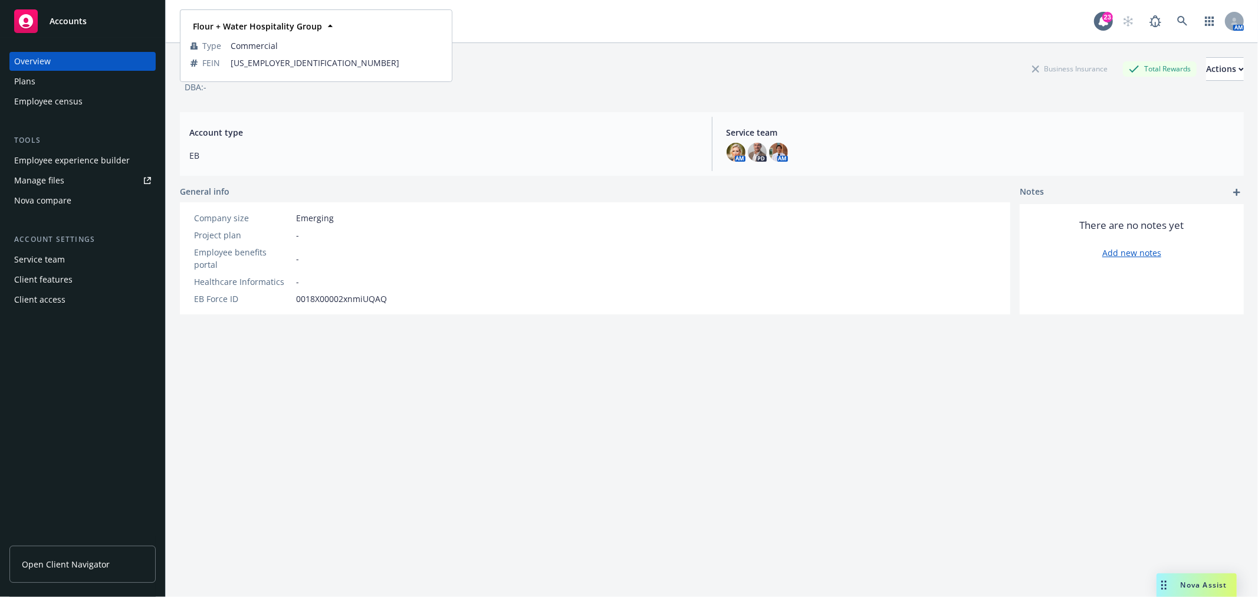
click at [782, 423] on div "Flour + Water Hospitality Group Business Insurance Total Rewards Actions DBA: -…" at bounding box center [712, 334] width 1064 height 583
click at [86, 85] on div "Plans" at bounding box center [82, 81] width 137 height 19
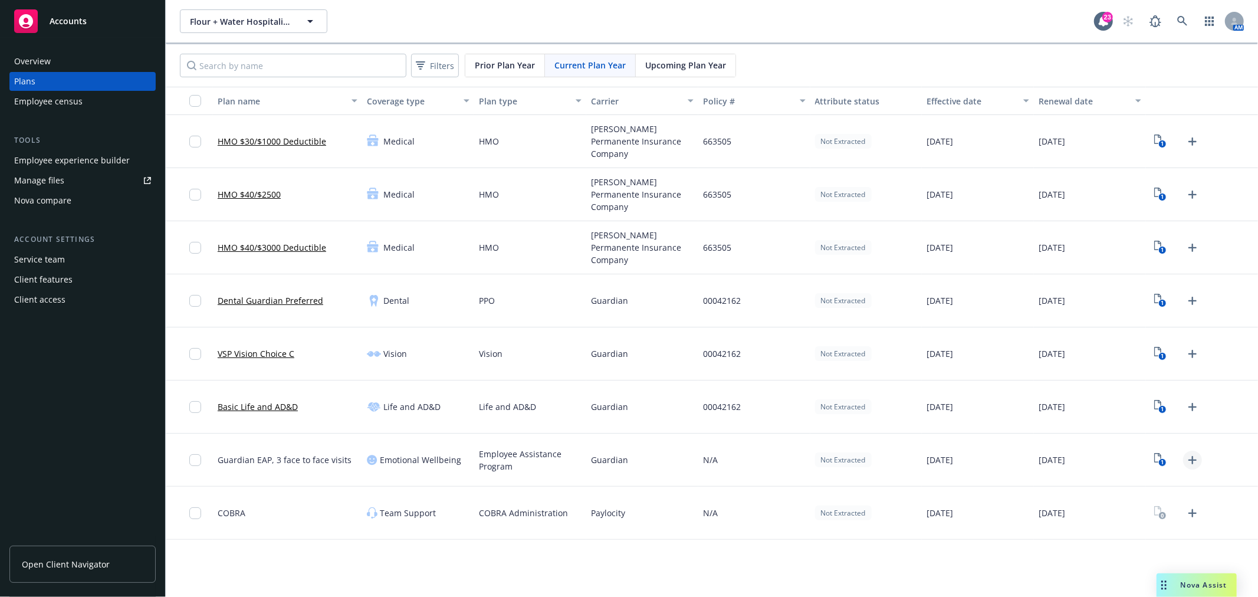
click at [1192, 461] on icon "Upload Plan Documents" at bounding box center [1193, 460] width 14 height 14
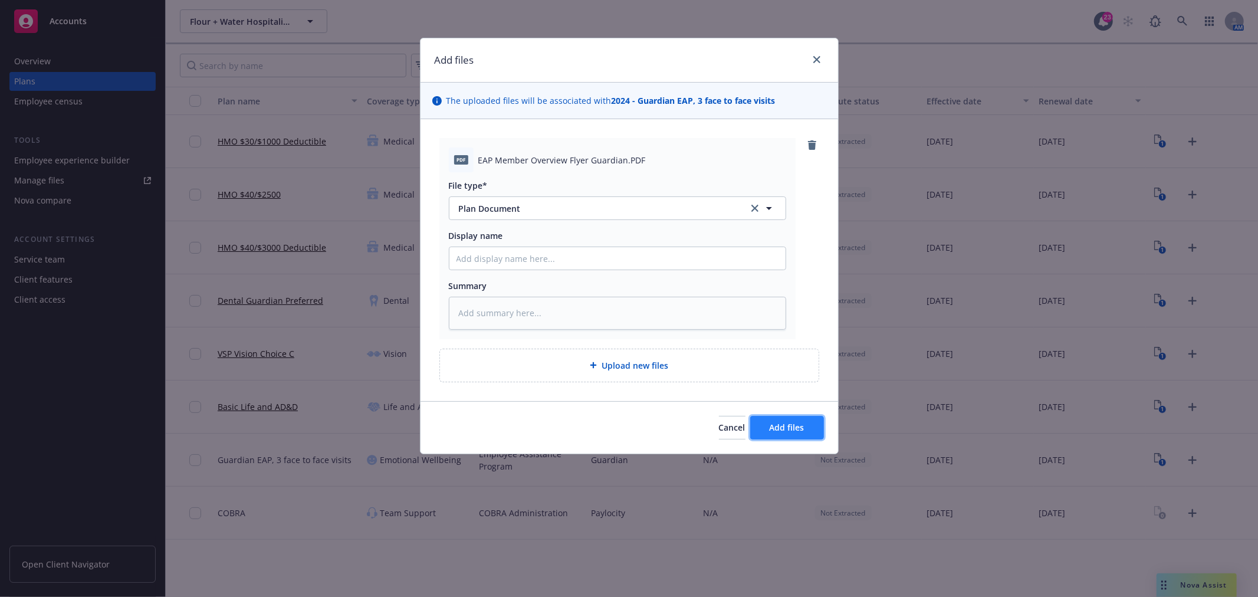
click at [789, 427] on span "Add files" at bounding box center [787, 427] width 35 height 11
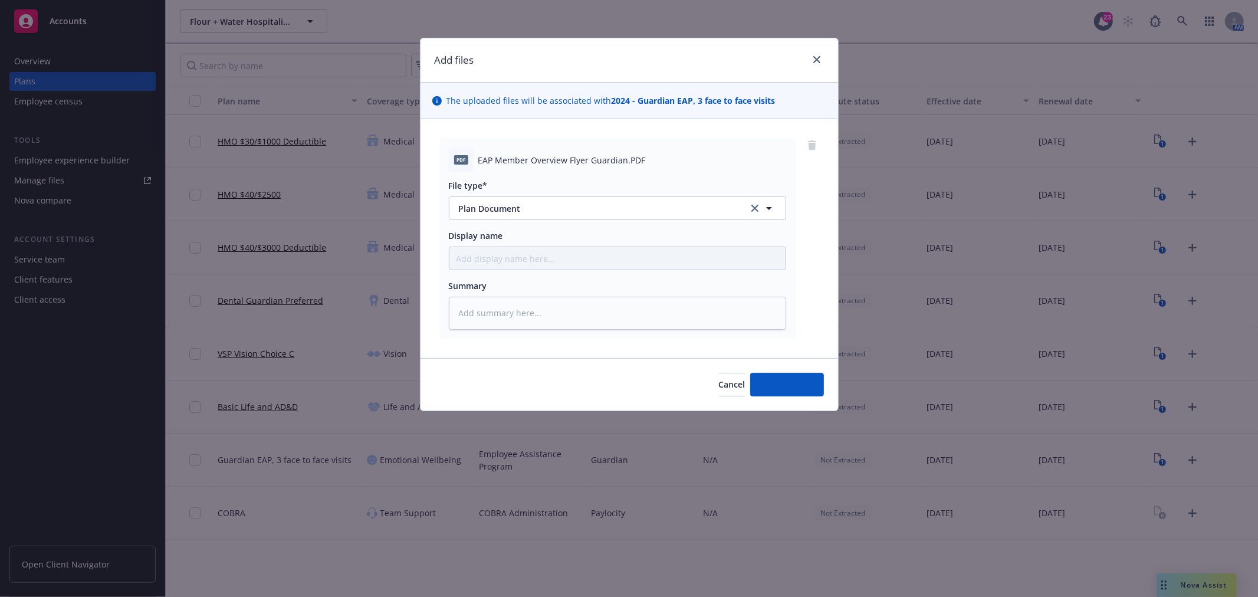
type textarea "x"
